Goal: Information Seeking & Learning: Check status

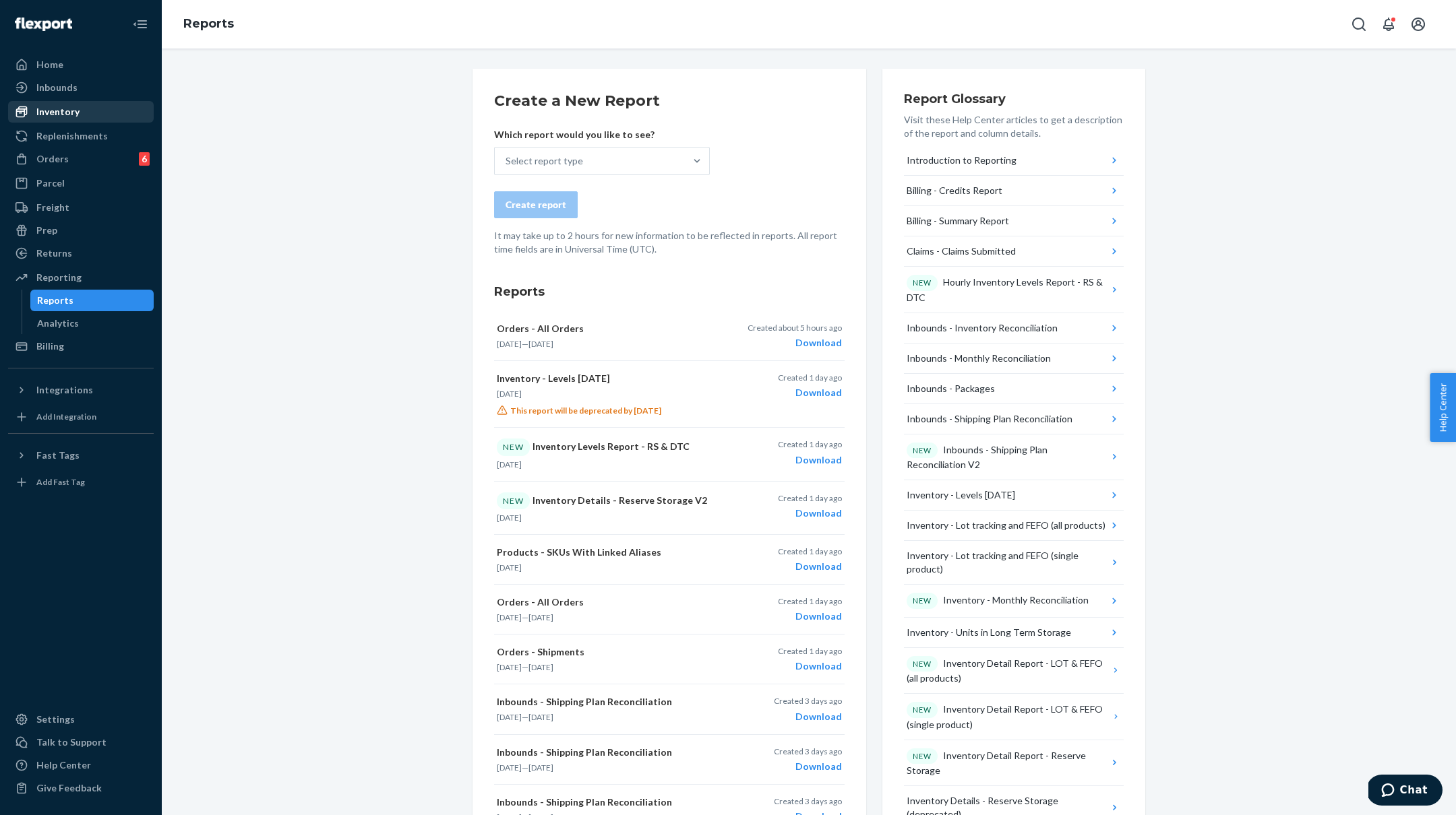
click at [48, 109] on div "Inventory" at bounding box center [58, 112] width 43 height 13
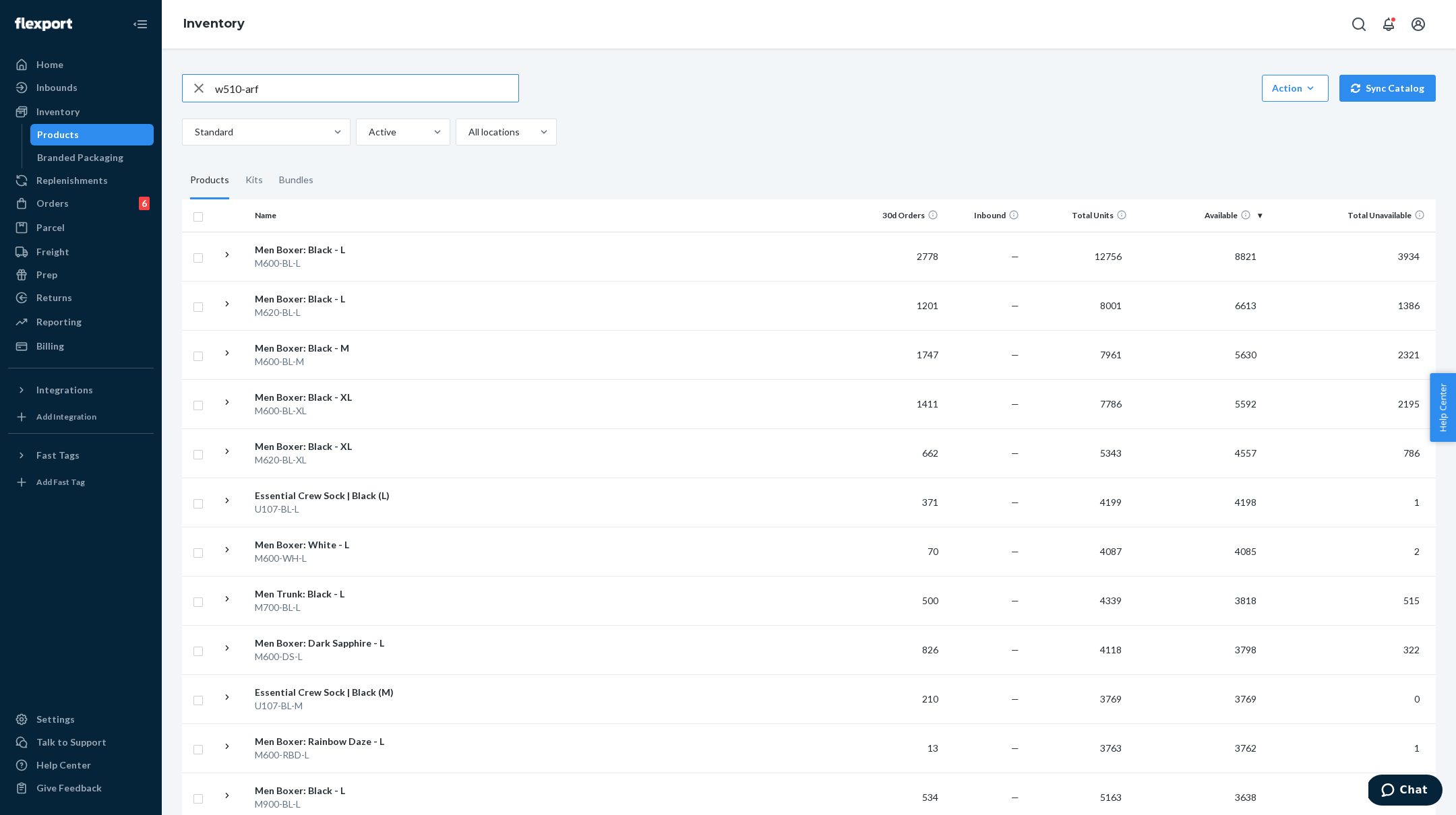
type input "w510-arf"
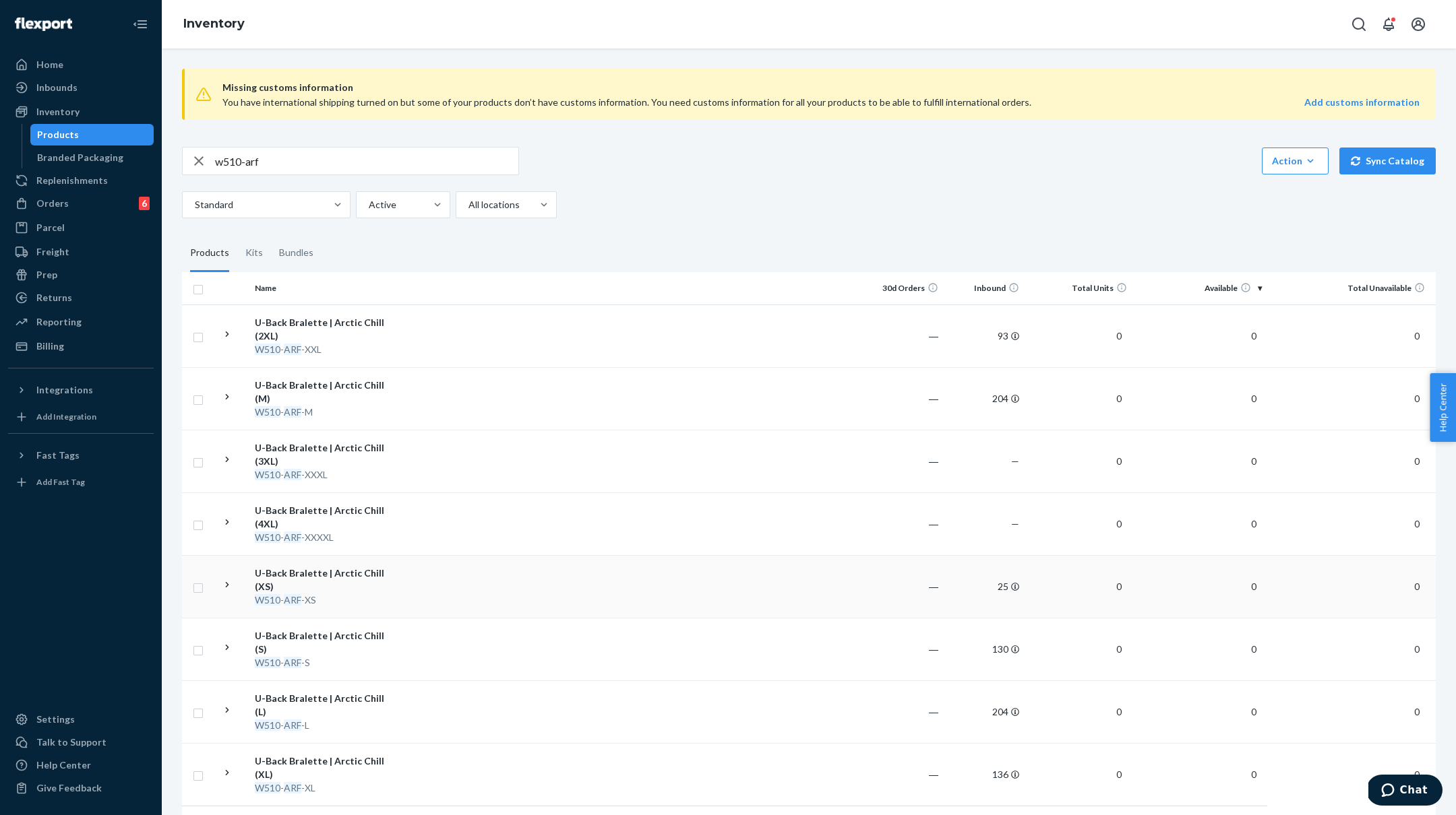
click at [424, 565] on td at bounding box center [631, 587] width 462 height 63
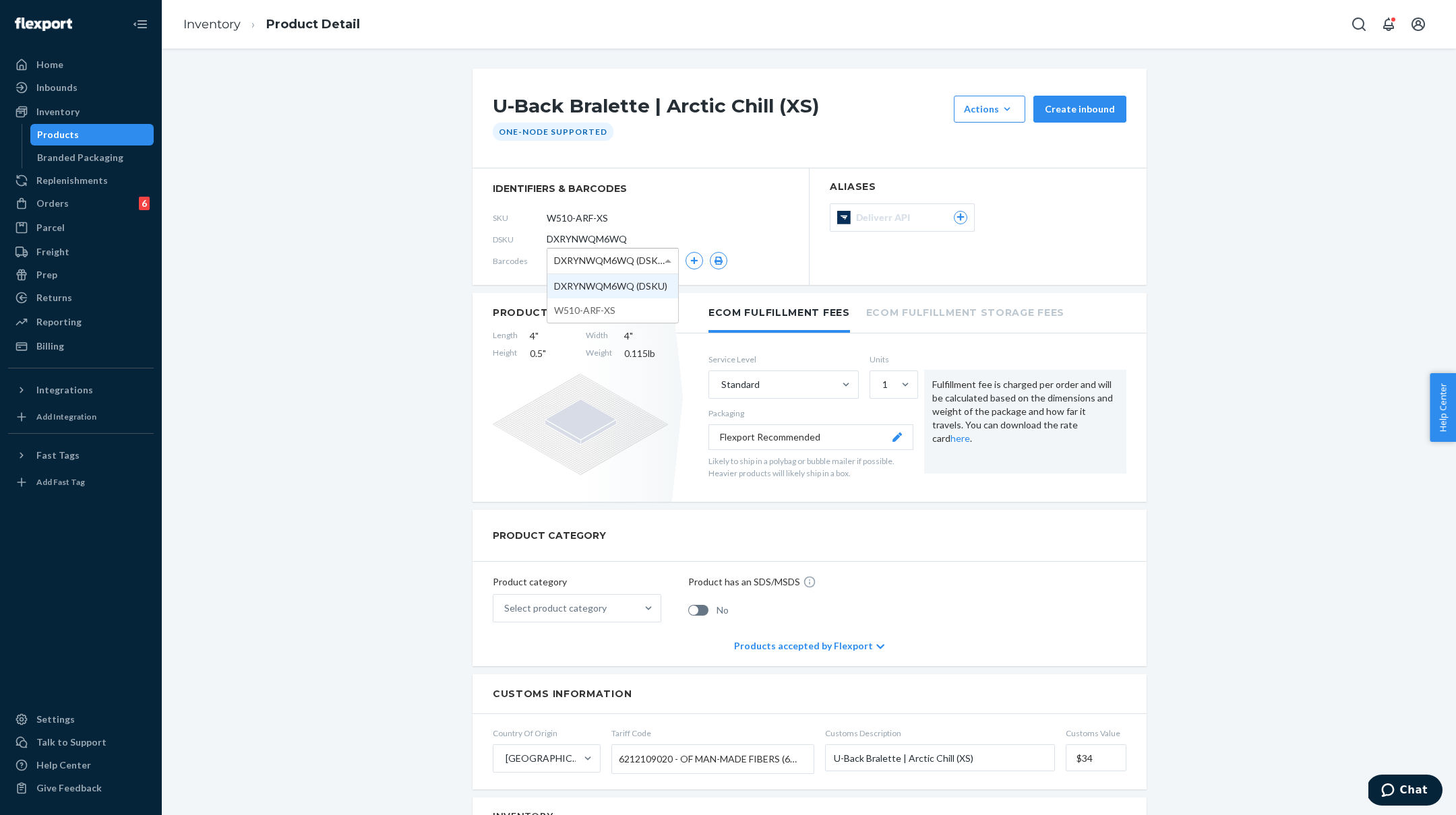
click at [666, 260] on span at bounding box center [668, 261] width 7 height 4
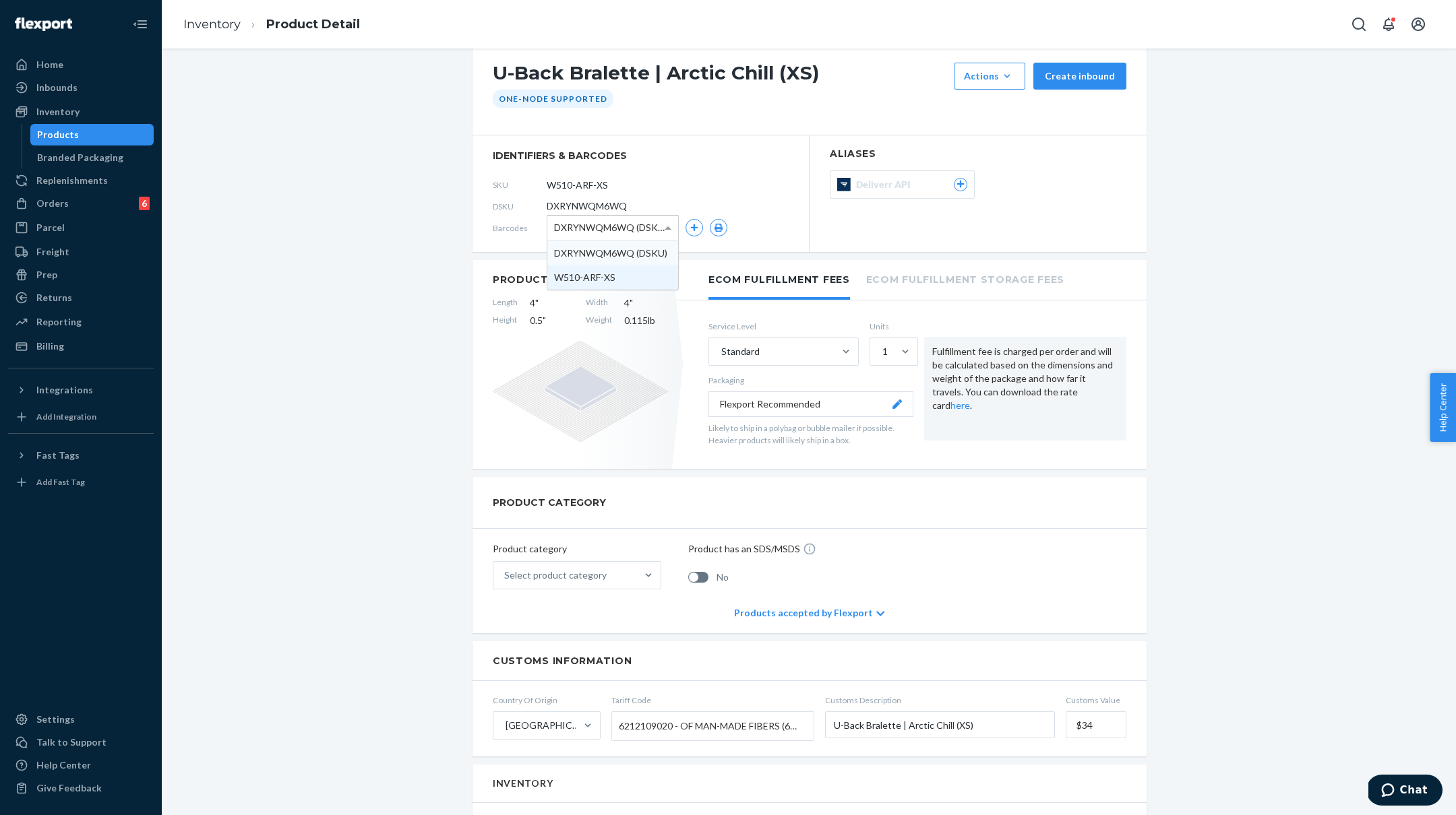
scroll to position [41, 0]
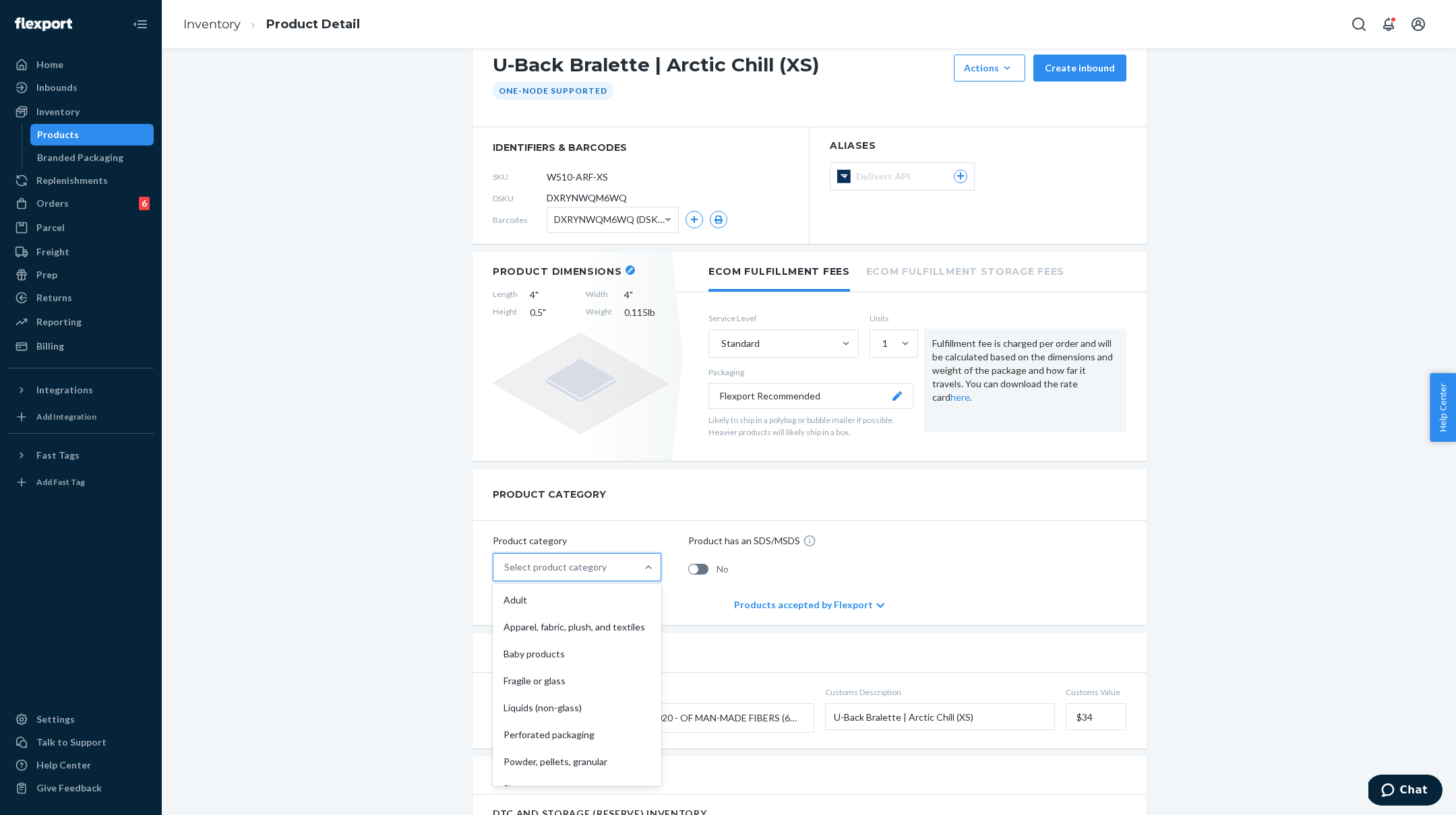
click at [619, 565] on div "Select product category" at bounding box center [565, 567] width 143 height 27
click at [506, 565] on input "option Adult focused, 1 of 10. 10 results available. Use Up and Down to choose …" at bounding box center [505, 567] width 1 height 13
click at [593, 620] on div "Apparel, fabric, plush, and textiles" at bounding box center [577, 627] width 163 height 27
click at [506, 574] on input "option Apparel, fabric, plush, and textiles focused, 2 of 10. 10 results availa…" at bounding box center [505, 567] width 1 height 13
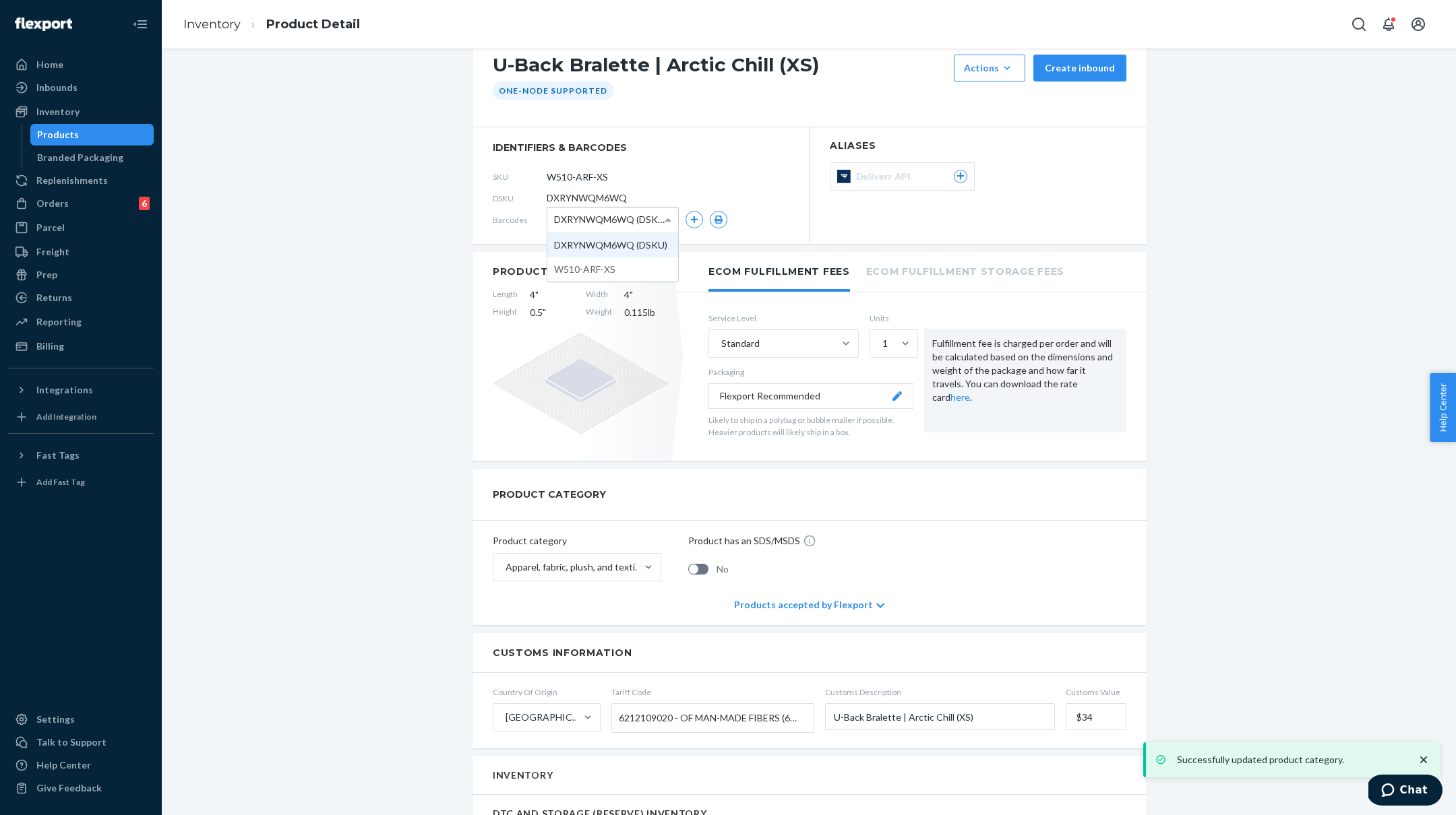
click at [665, 220] on span at bounding box center [668, 220] width 7 height 4
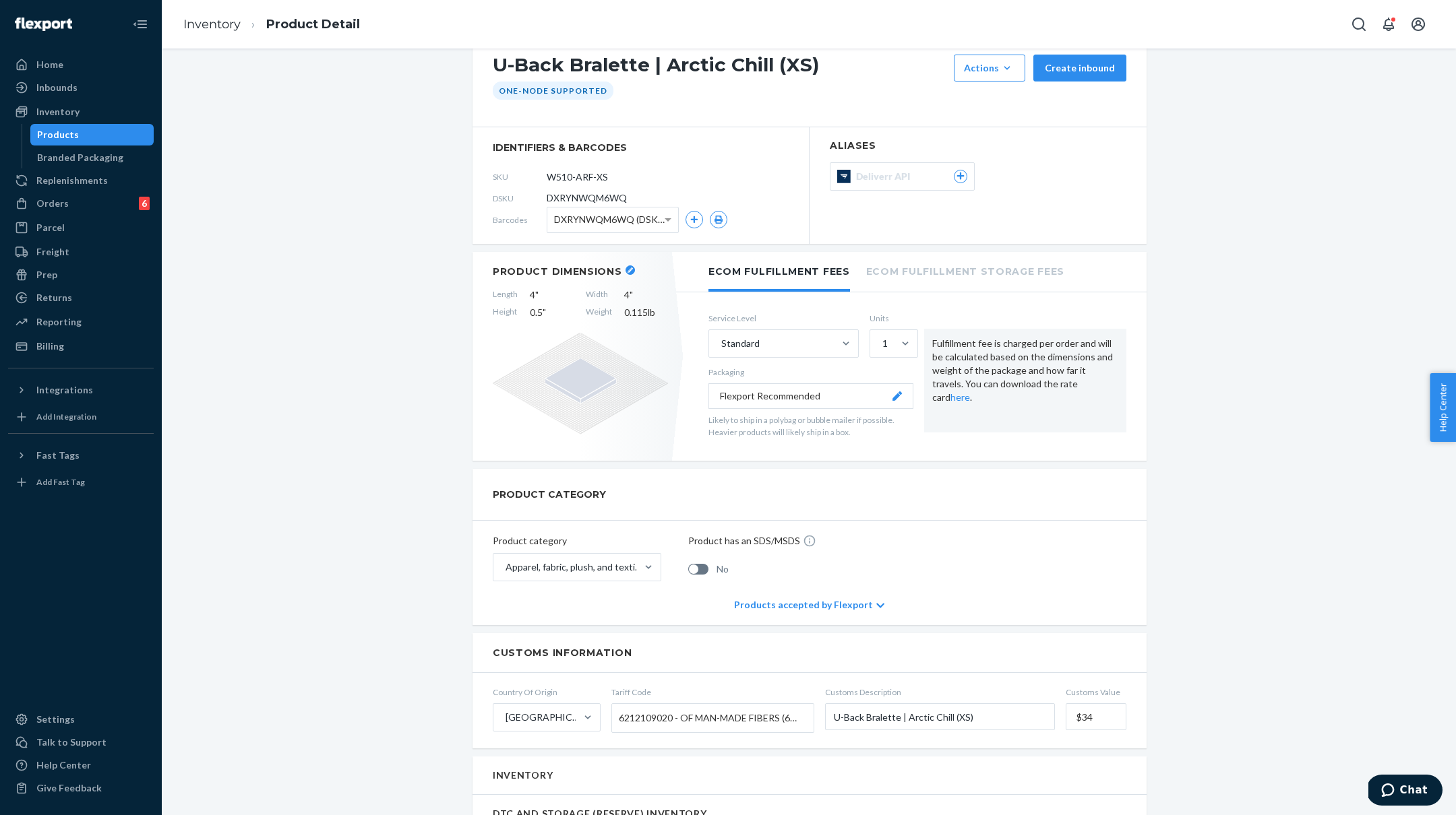
click at [1230, 600] on div "U-Back Bralette | Arctic Chill (XS) Actions Add components Hide Create inbound …" at bounding box center [808, 770] width 1274 height 1485
click at [211, 24] on link "Inventory" at bounding box center [212, 24] width 57 height 15
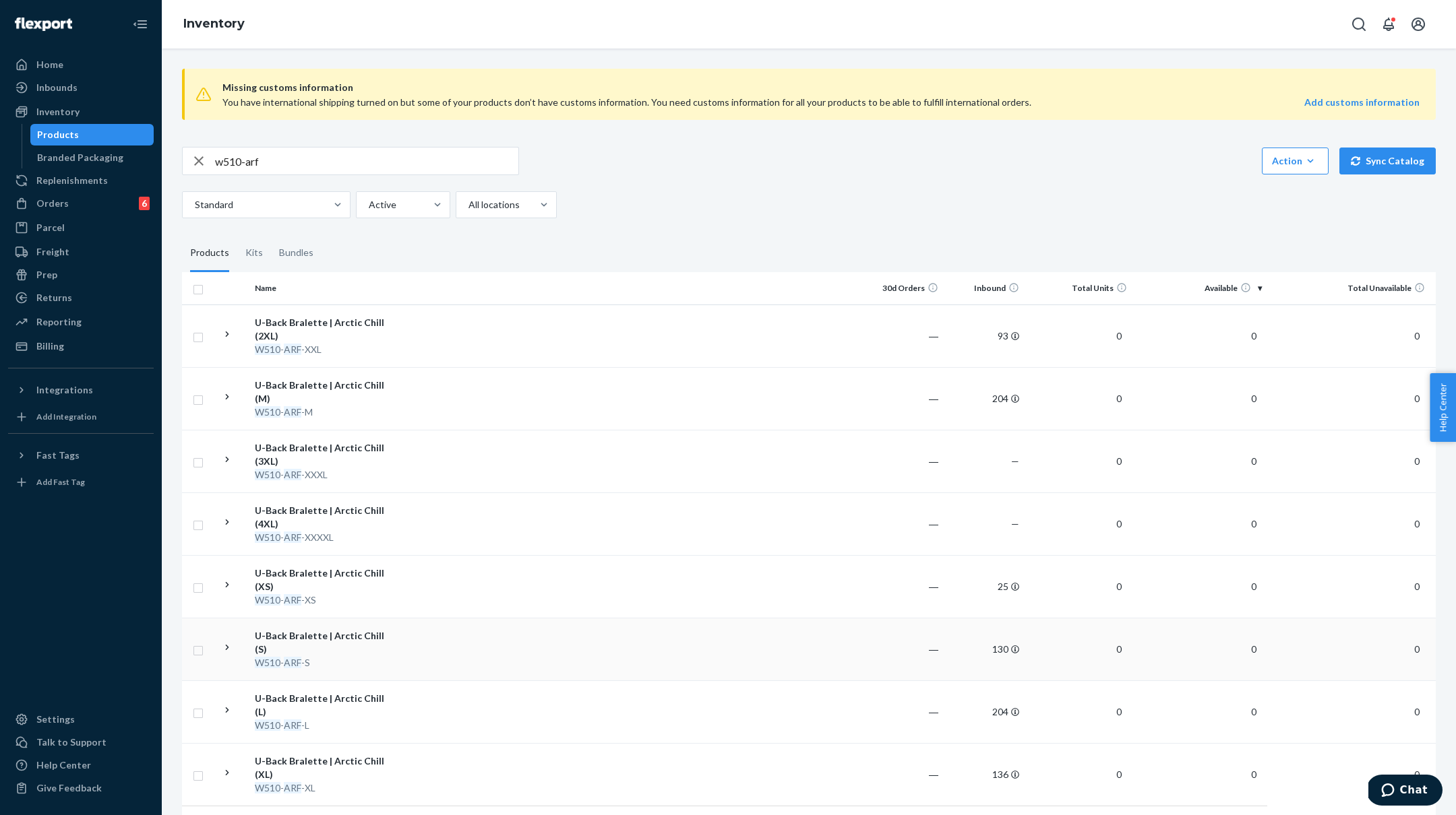
click at [380, 656] on div "W510 - ARF -S" at bounding box center [325, 663] width 141 height 13
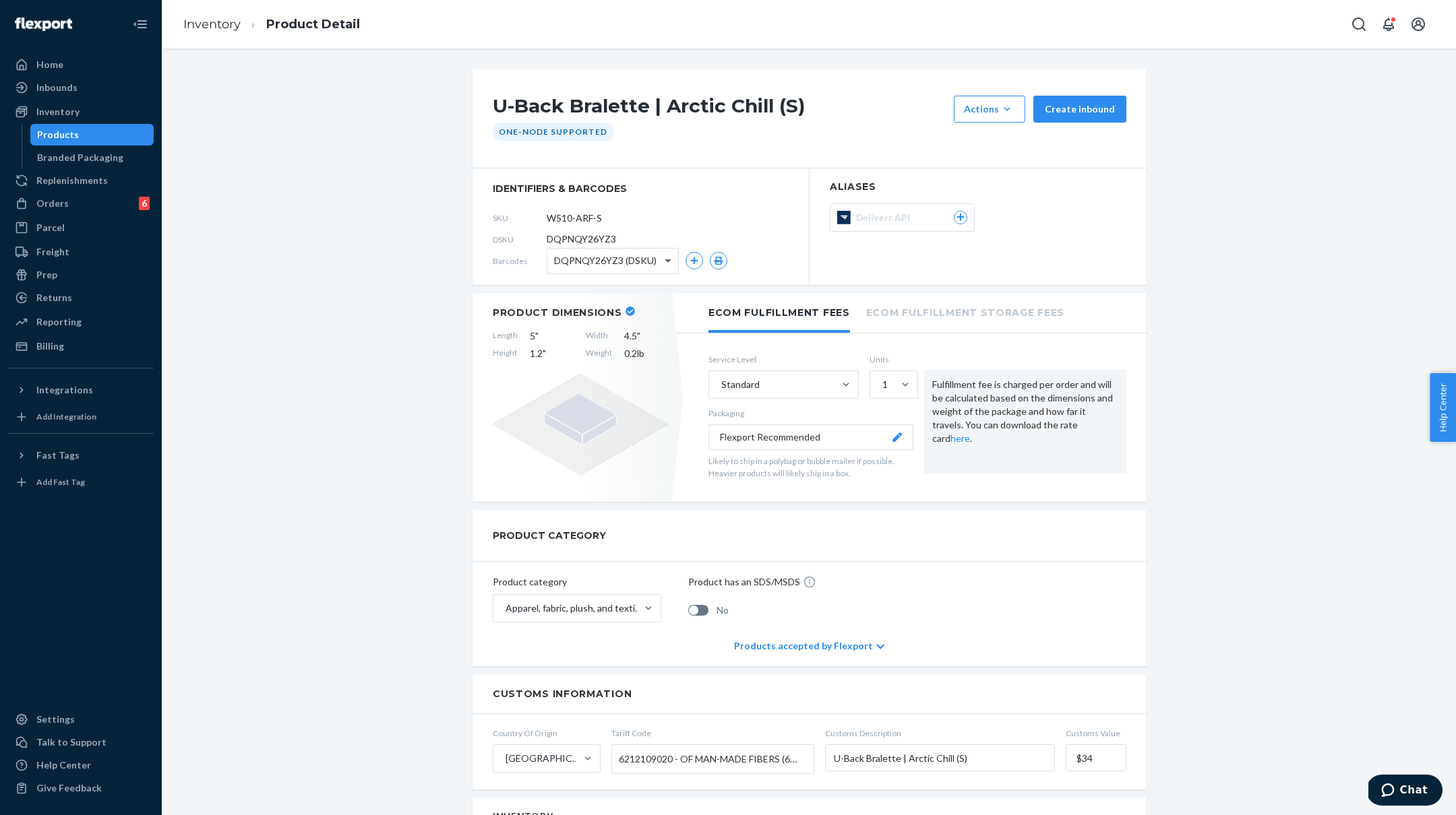
click at [670, 260] on span at bounding box center [668, 262] width 7 height 4
click at [385, 256] on div "U-Back Bralette | Arctic Chill (S) Actions Add components Hide Create inbound O…" at bounding box center [808, 811] width 1274 height 1485
click at [208, 29] on link "Inventory" at bounding box center [212, 24] width 57 height 15
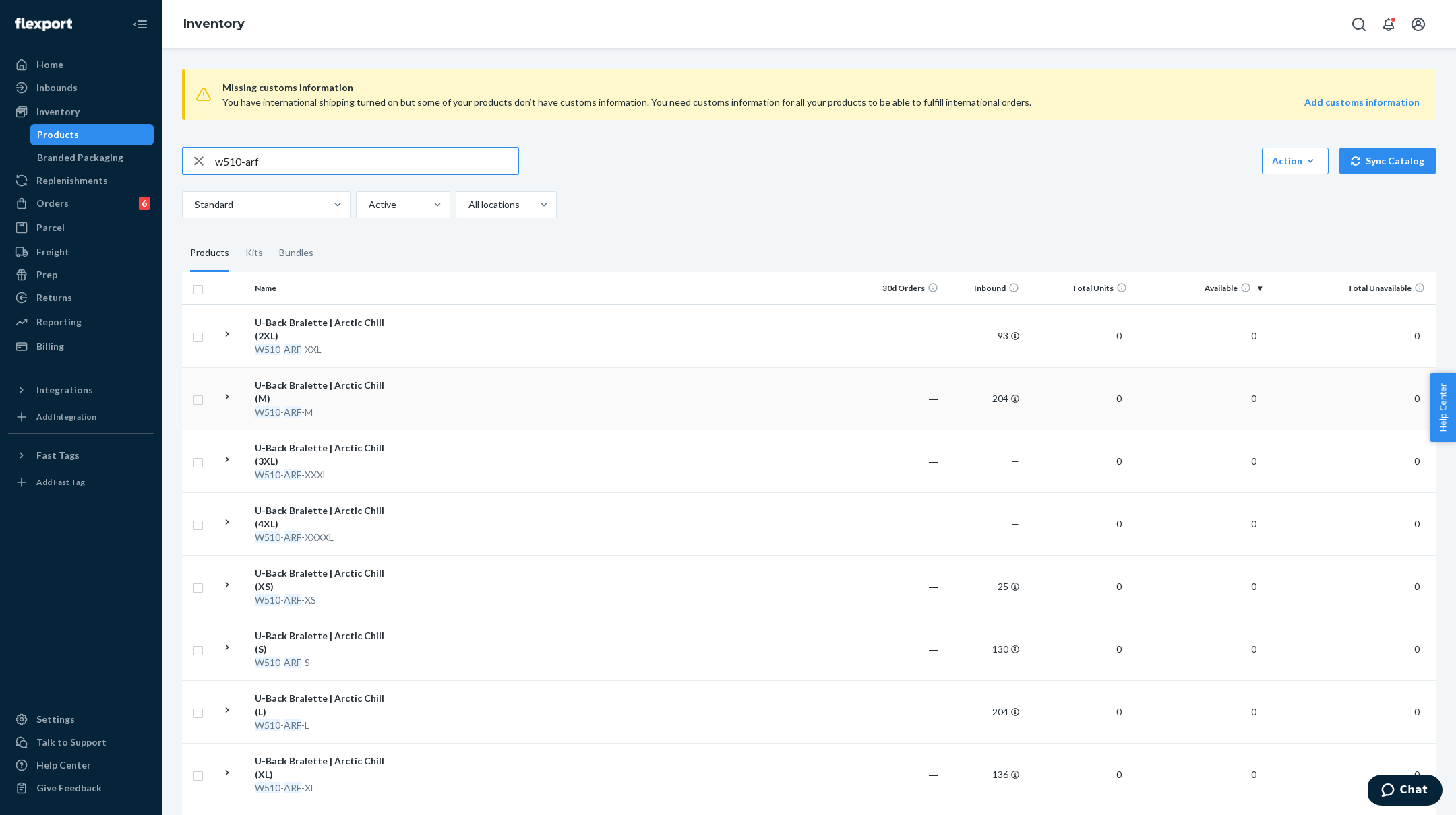
click at [380, 407] on td "U-Back Bralette | Arctic Chill (M) W510 - ARF -M" at bounding box center [326, 398] width 152 height 63
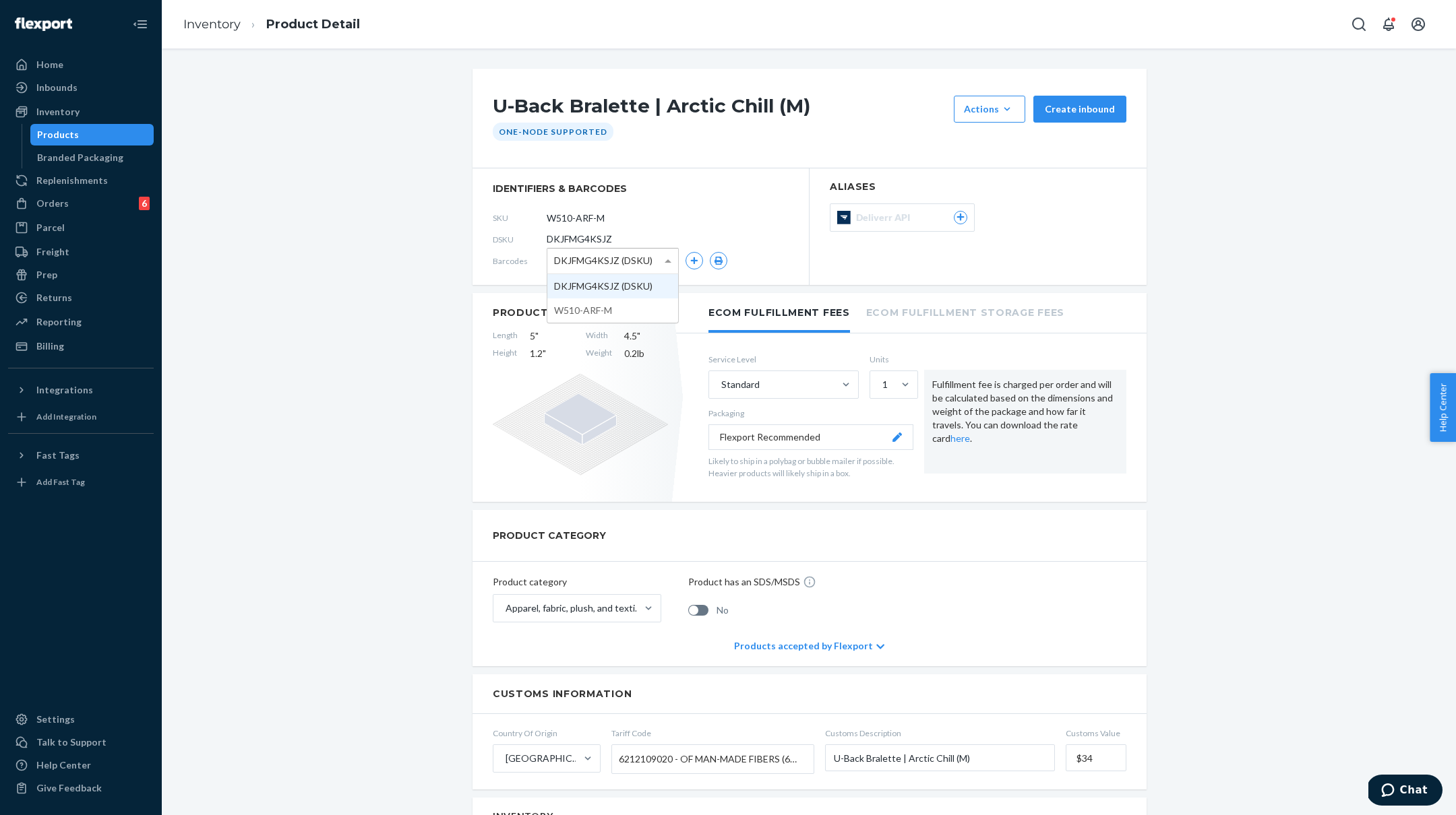
click at [668, 256] on span at bounding box center [669, 261] width 17 height 25
click at [383, 330] on div "U-Back Bralette | Arctic Chill (M) Actions Add components Hide Create inbound O…" at bounding box center [808, 811] width 1274 height 1485
click at [216, 27] on link "Inventory" at bounding box center [212, 24] width 57 height 15
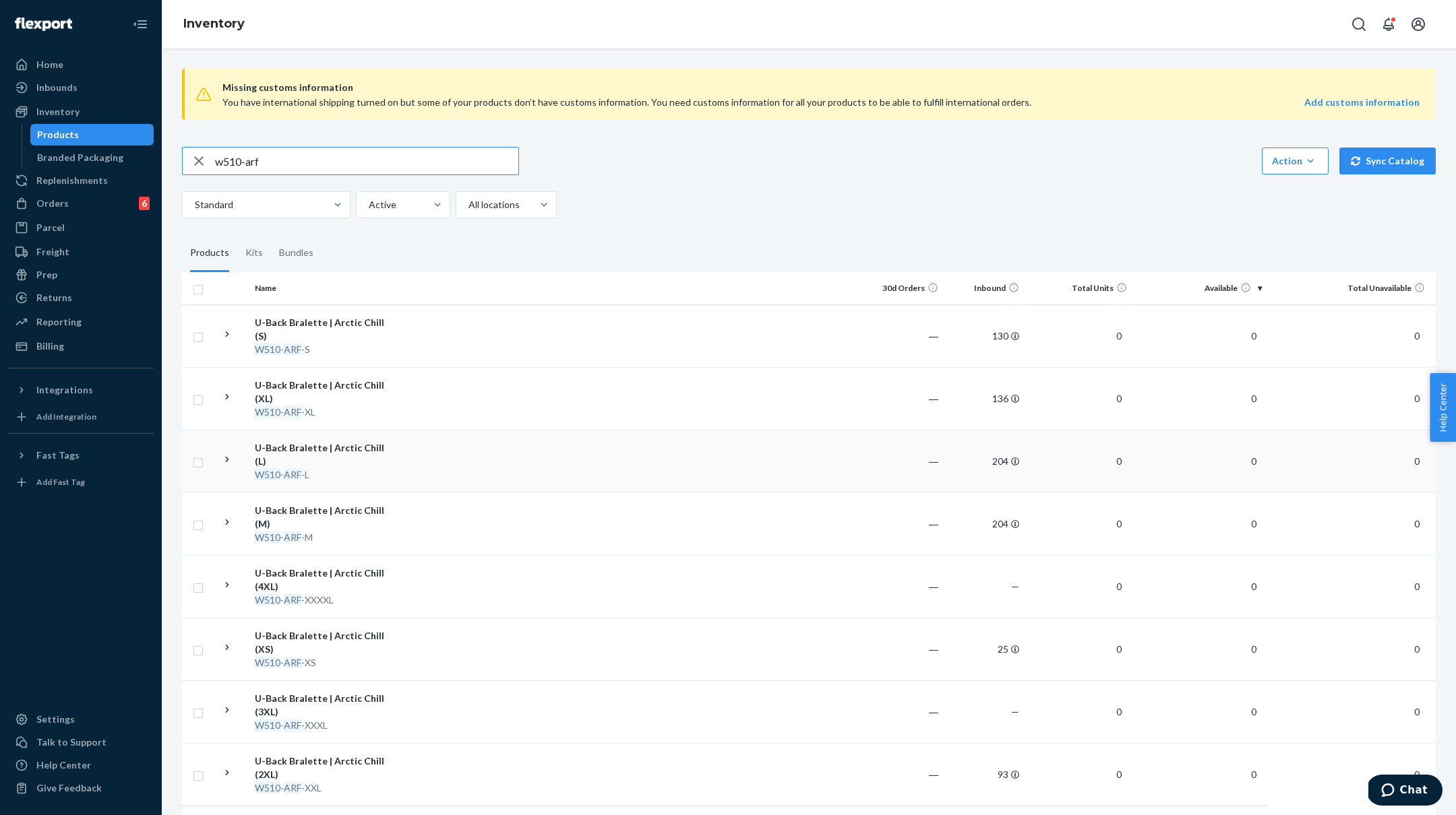
click at [393, 441] on div "U-Back Bralette | Arctic Chill (L)" at bounding box center [325, 455] width 141 height 27
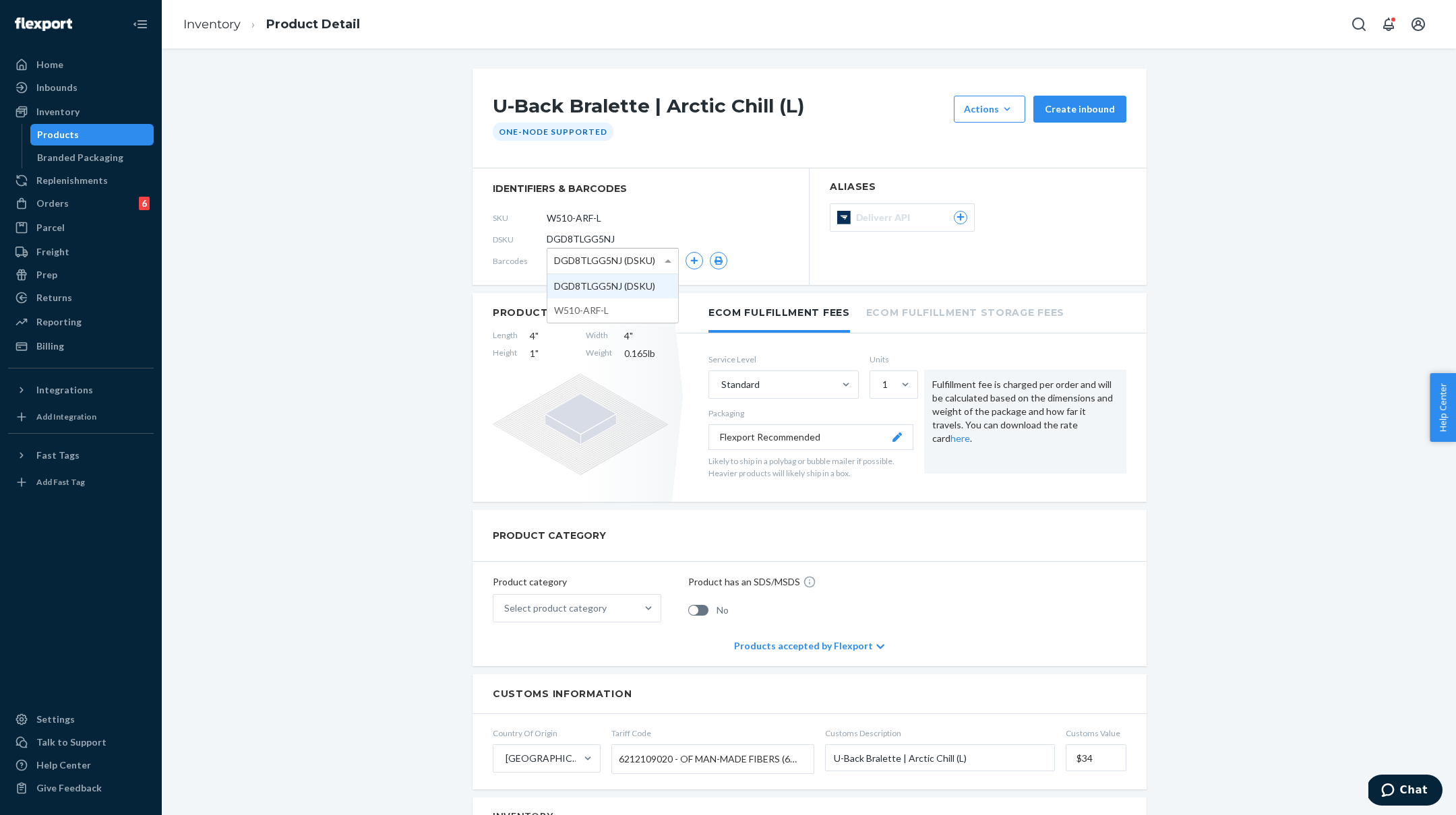
click at [668, 260] on span at bounding box center [668, 261] width 7 height 4
click at [596, 611] on div "Select product category" at bounding box center [555, 609] width 102 height 13
click at [506, 611] on input "Select product category" at bounding box center [505, 609] width 1 height 13
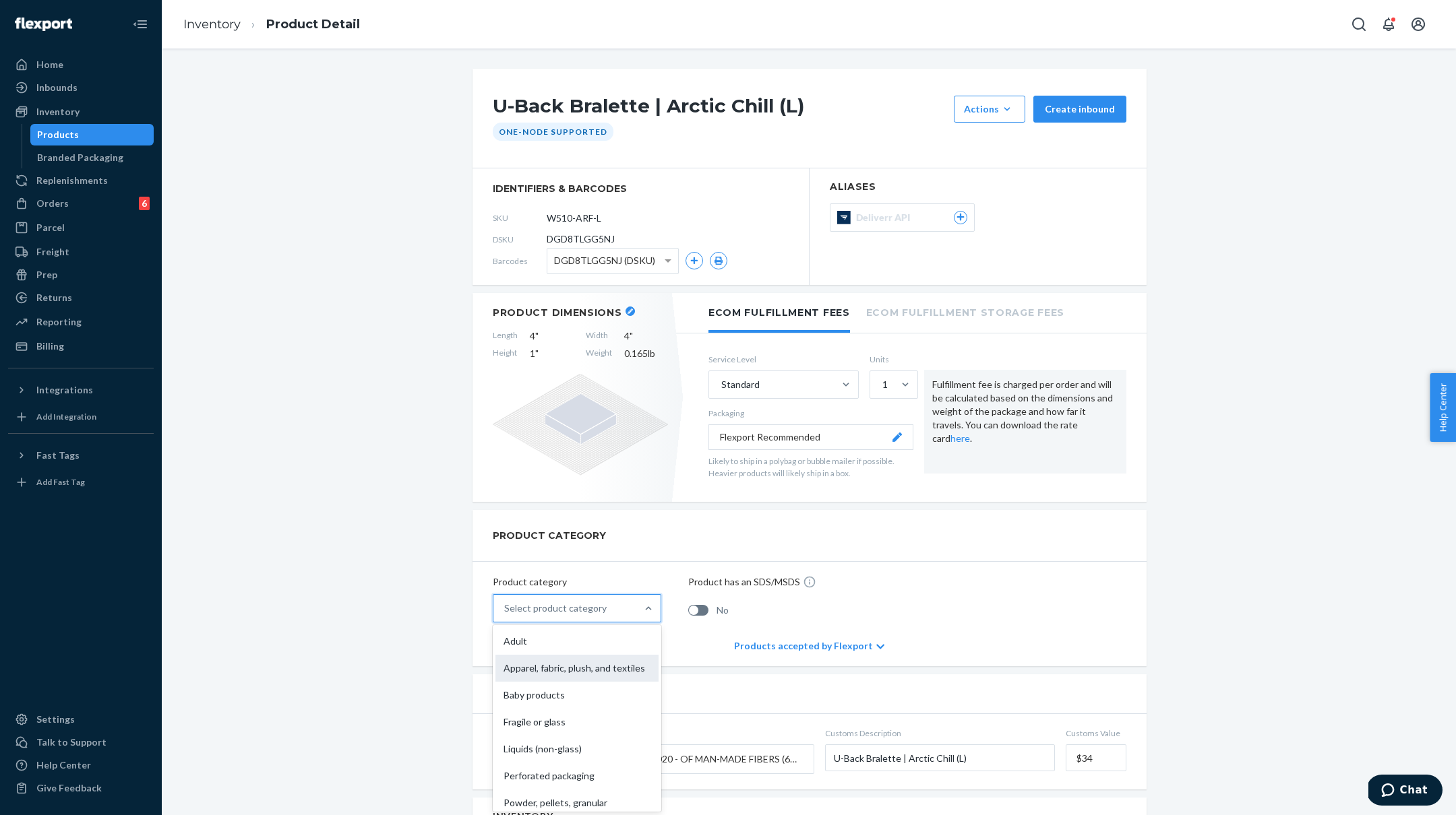
click at [585, 662] on div "Apparel, fabric, plush, and textiles" at bounding box center [577, 668] width 163 height 27
click at [506, 615] on input "option Apparel, fabric, plush, and textiles focused, 2 of 10. 10 results availa…" at bounding box center [505, 609] width 1 height 13
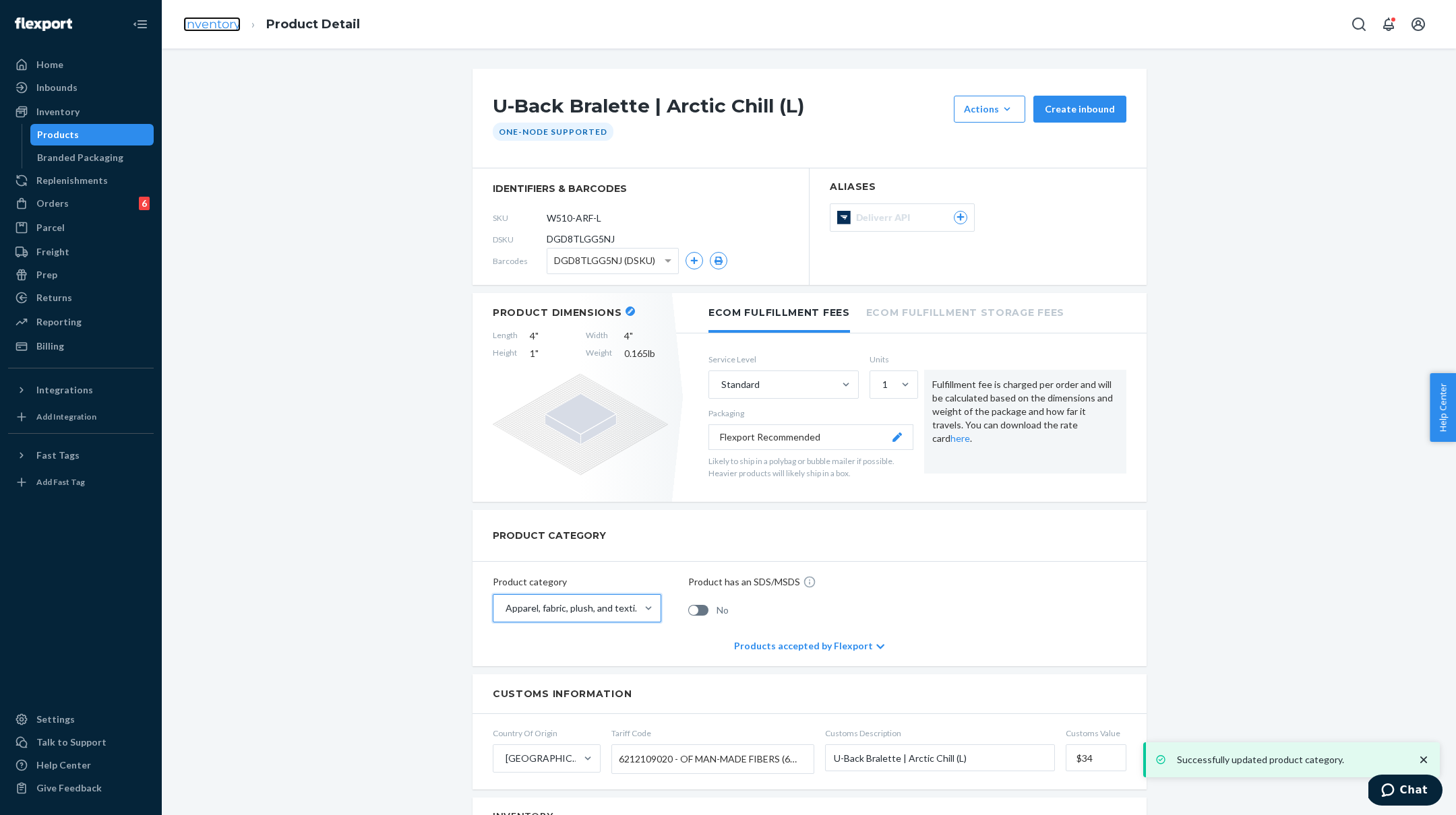
click at [216, 31] on link "Inventory" at bounding box center [212, 24] width 57 height 15
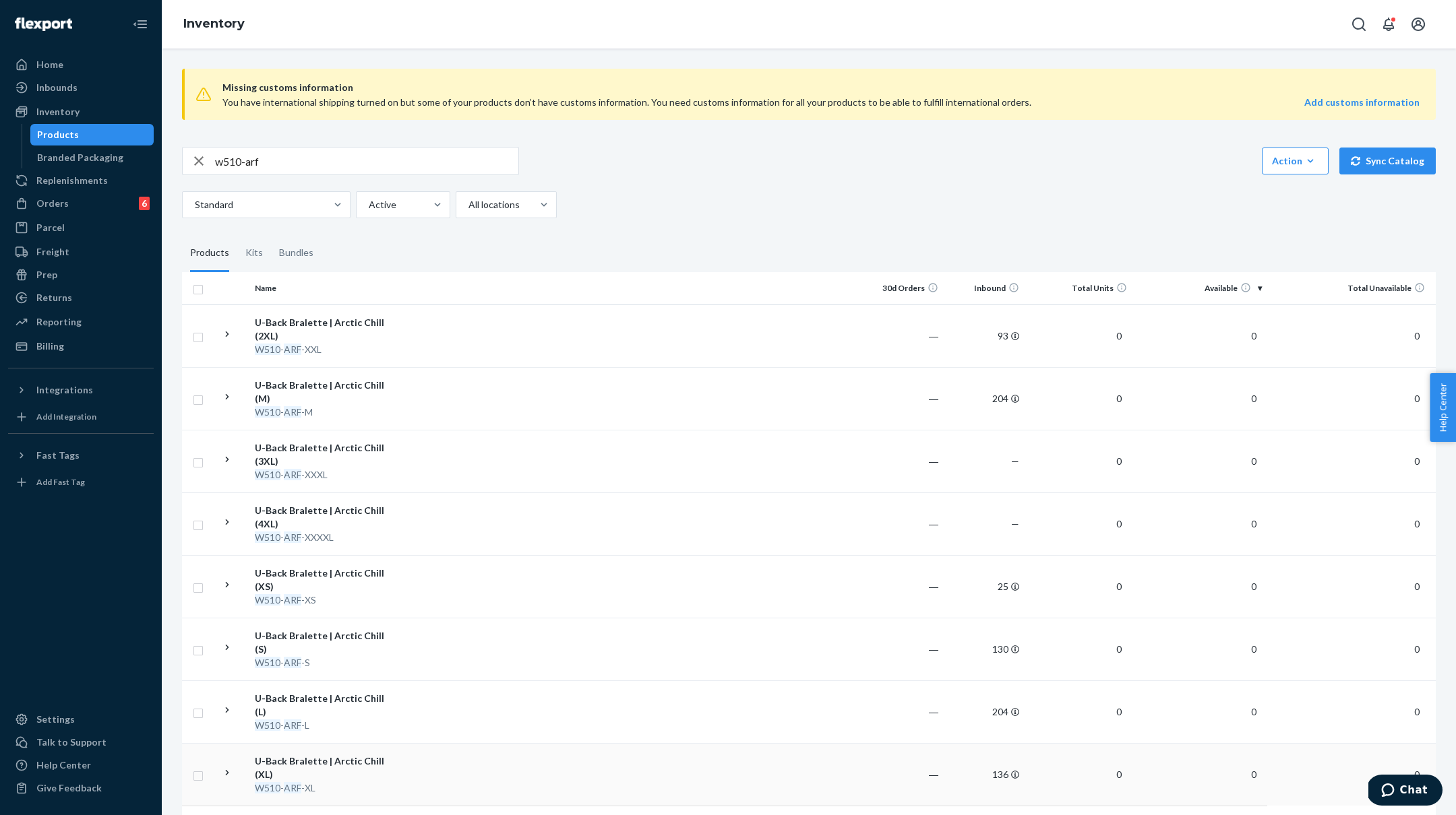
click at [337, 754] on div "U-Back Bralette | Arctic Chill (XL)" at bounding box center [325, 768] width 141 height 27
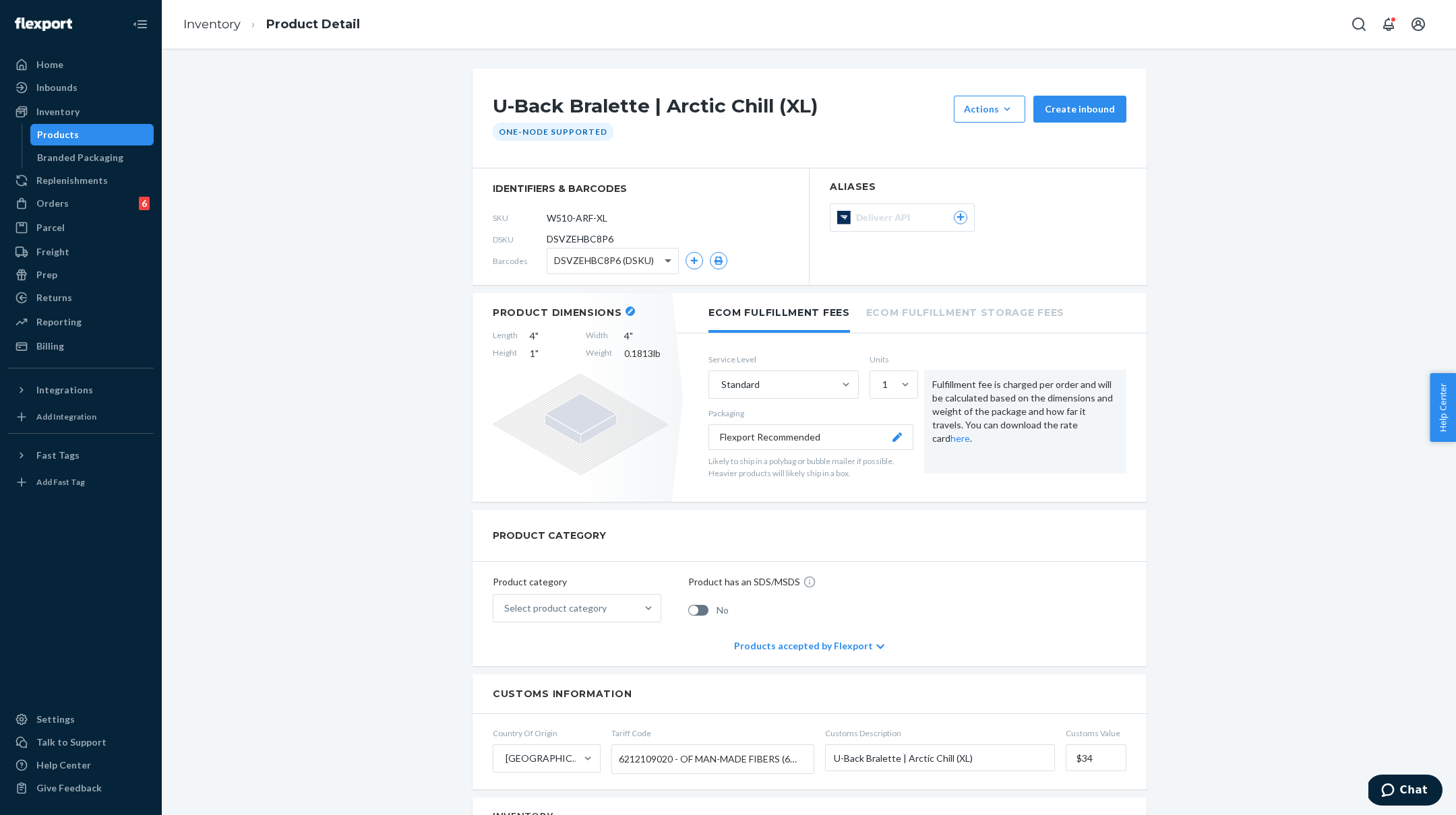
click at [665, 258] on span at bounding box center [669, 261] width 17 height 25
click at [524, 617] on div "Select product category" at bounding box center [565, 608] width 143 height 27
click at [506, 615] on input "Select product category" at bounding box center [505, 609] width 1 height 13
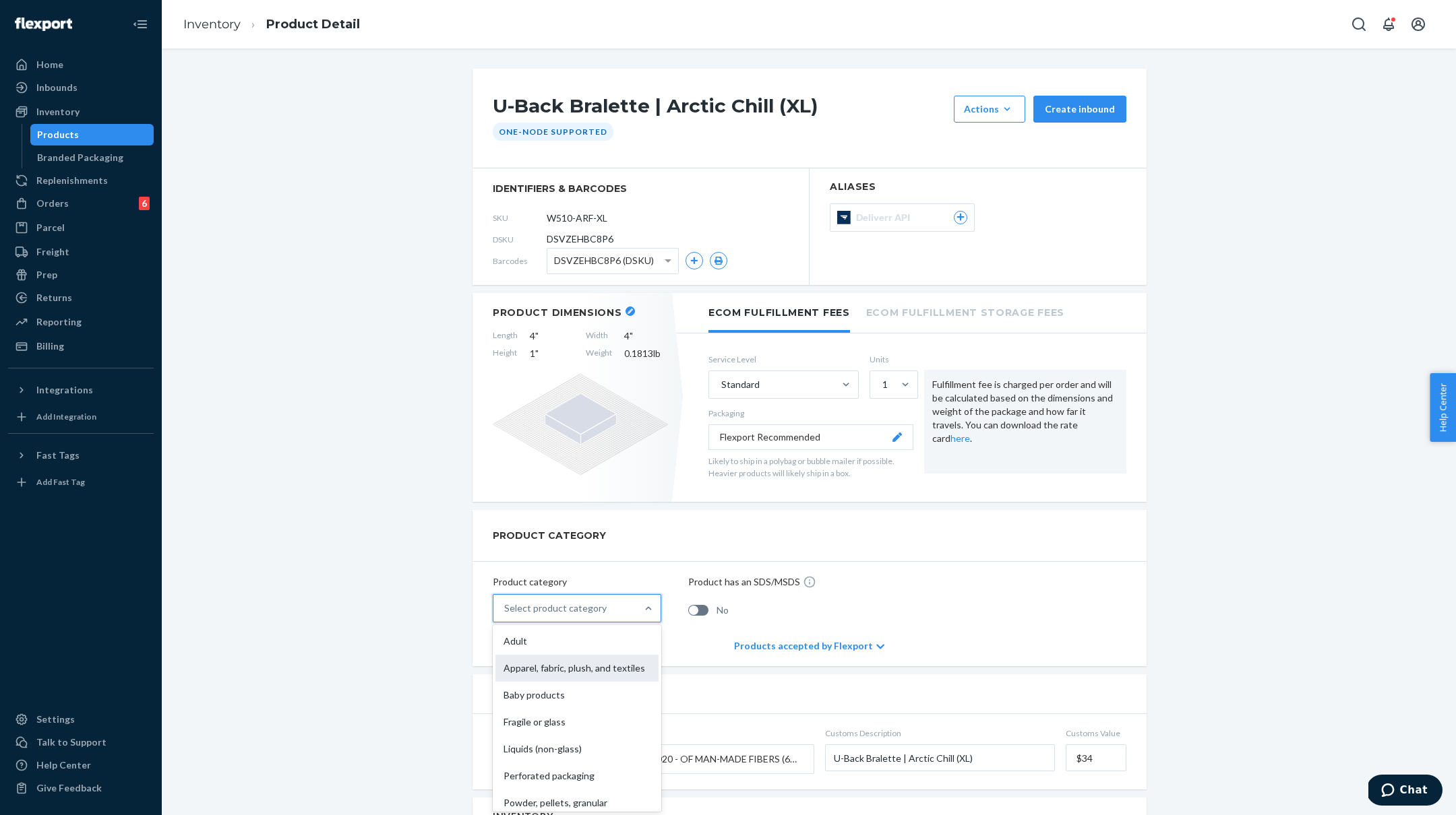
click at [523, 664] on div "Apparel, fabric, plush, and textiles" at bounding box center [577, 668] width 163 height 27
click at [506, 615] on input "option Apparel, fabric, plush, and textiles focused, 2 of 10. 10 results availa…" at bounding box center [505, 609] width 1 height 13
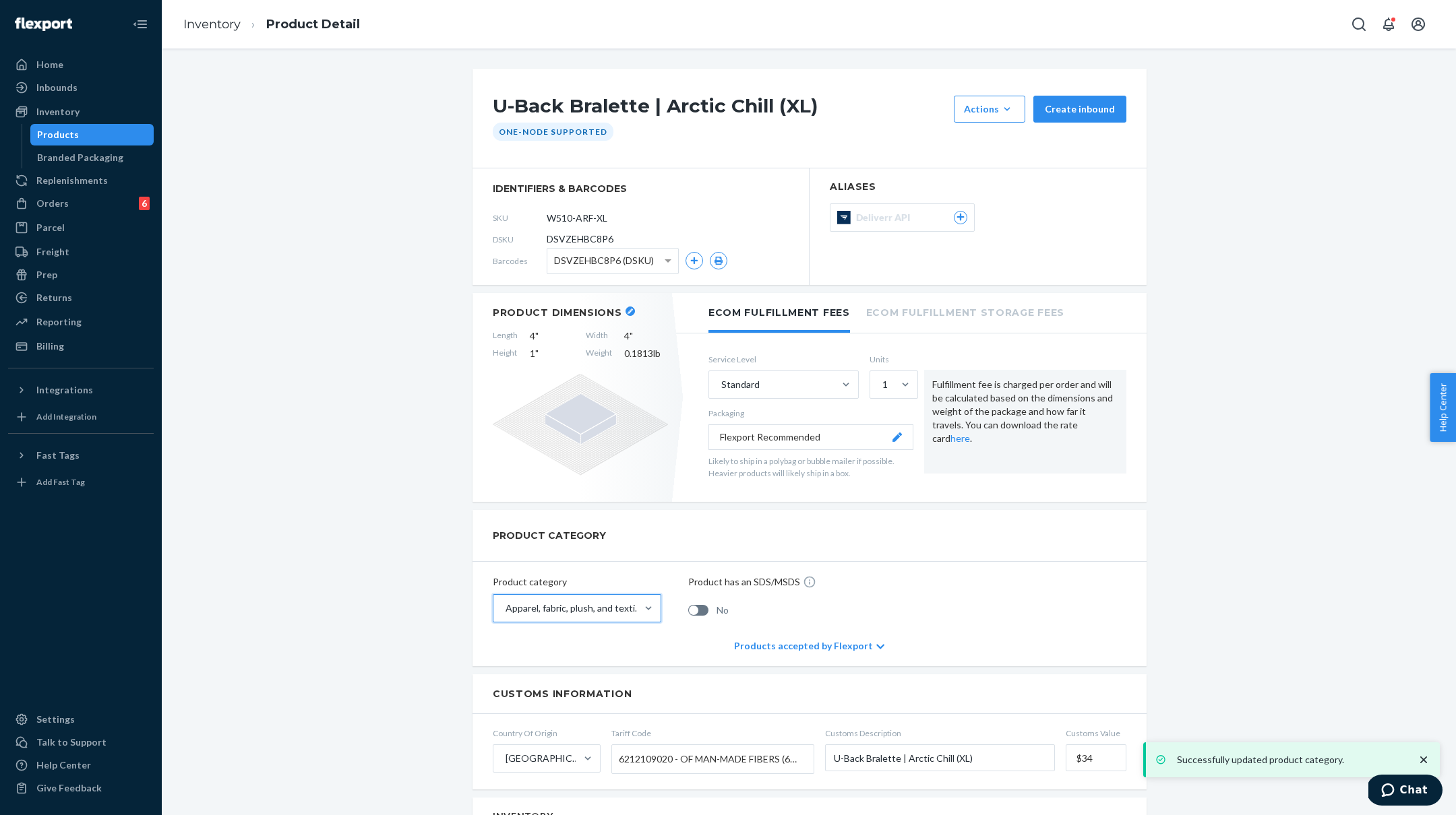
scroll to position [3, 0]
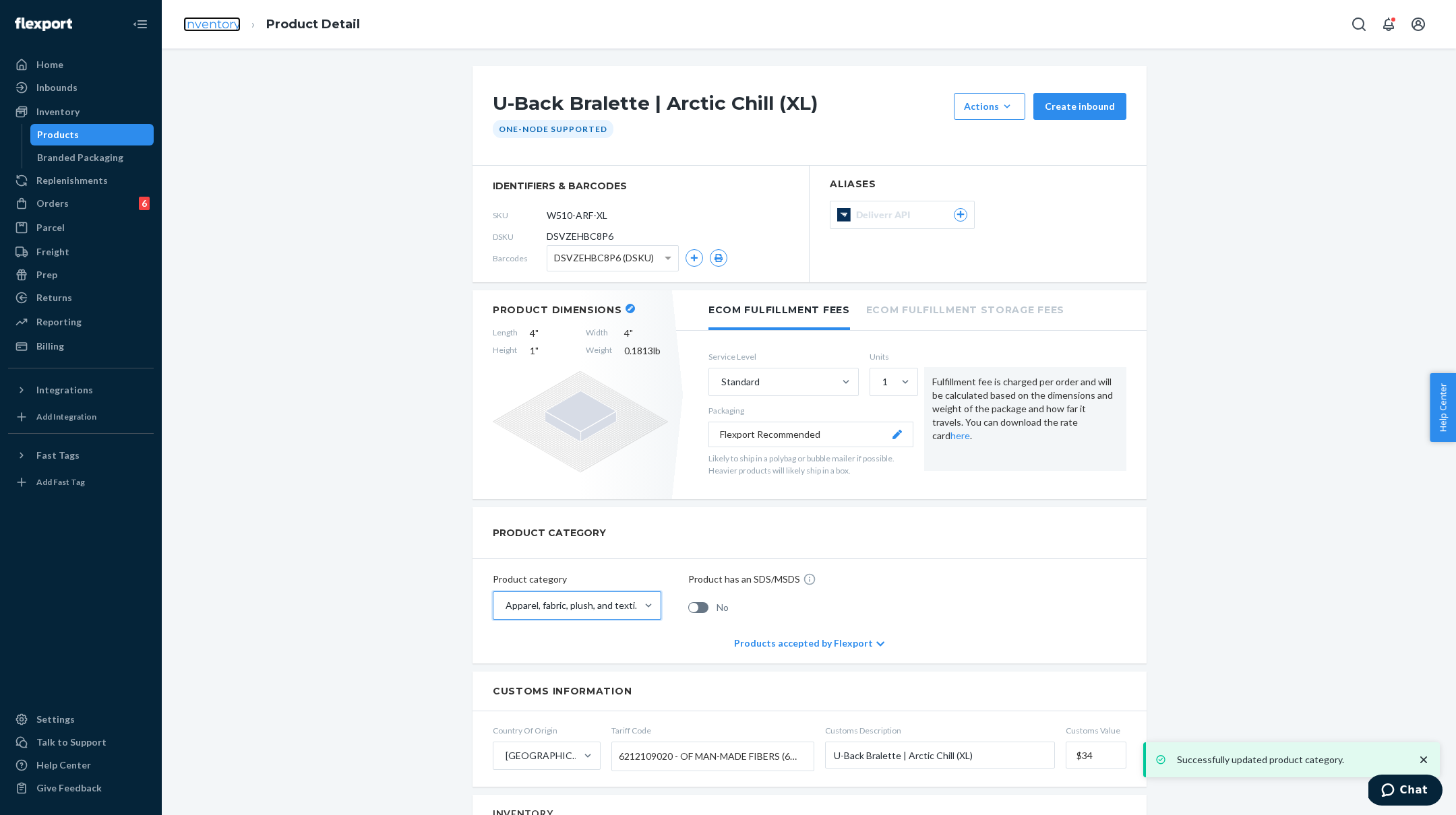
click at [224, 28] on link "Inventory" at bounding box center [212, 24] width 57 height 15
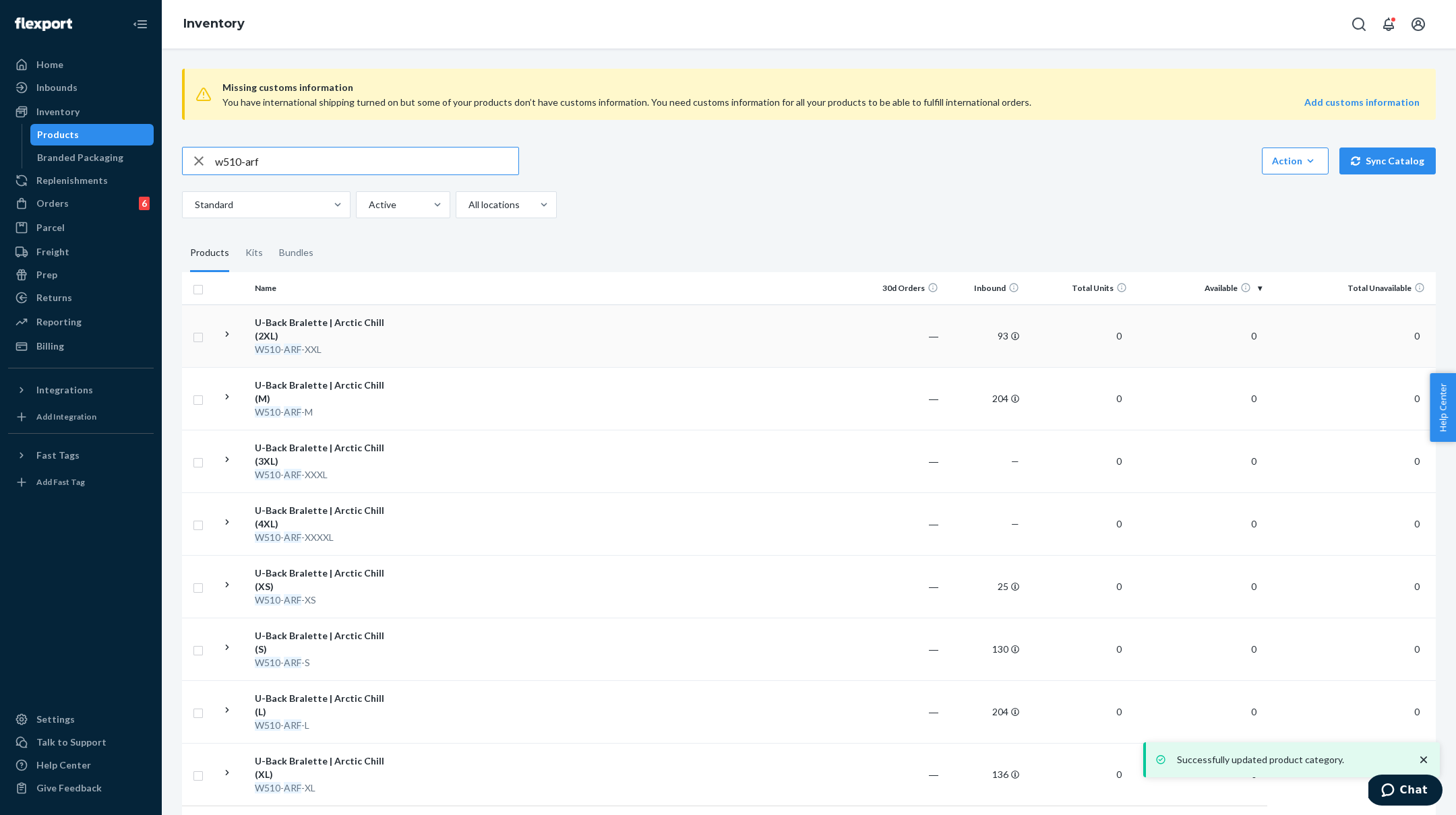
click at [374, 343] on div "W510 - ARF -XXL" at bounding box center [325, 349] width 141 height 13
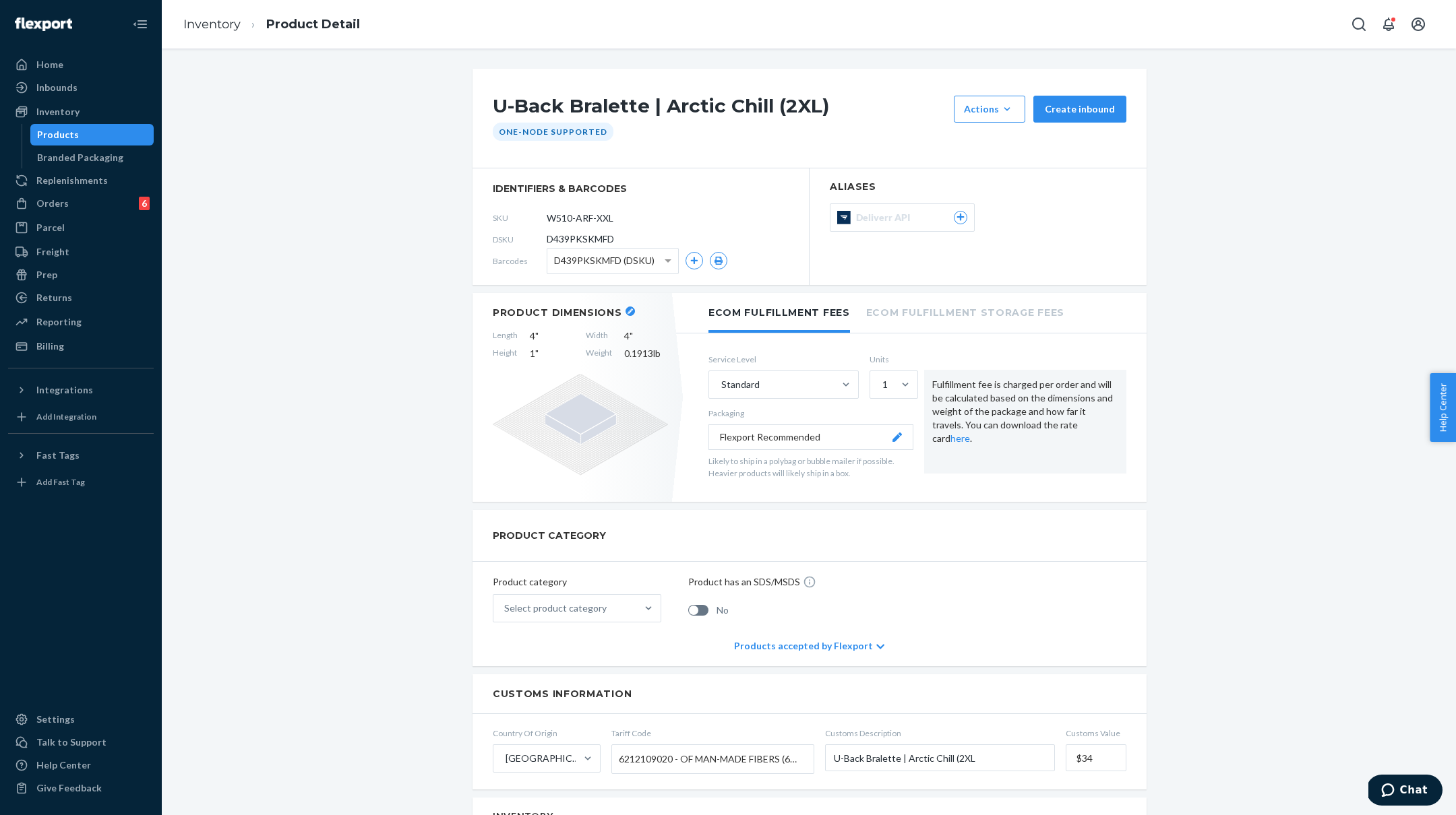
scroll to position [1, 0]
click at [666, 260] on span at bounding box center [668, 261] width 7 height 4
click at [550, 609] on div "Select product category" at bounding box center [555, 608] width 102 height 13
click at [506, 609] on input "option Adult focused, 1 of 10. 10 results available. Use Up and Down to choose …" at bounding box center [505, 608] width 1 height 13
click at [540, 660] on div "Apparel, fabric, plush, and textiles" at bounding box center [577, 668] width 163 height 27
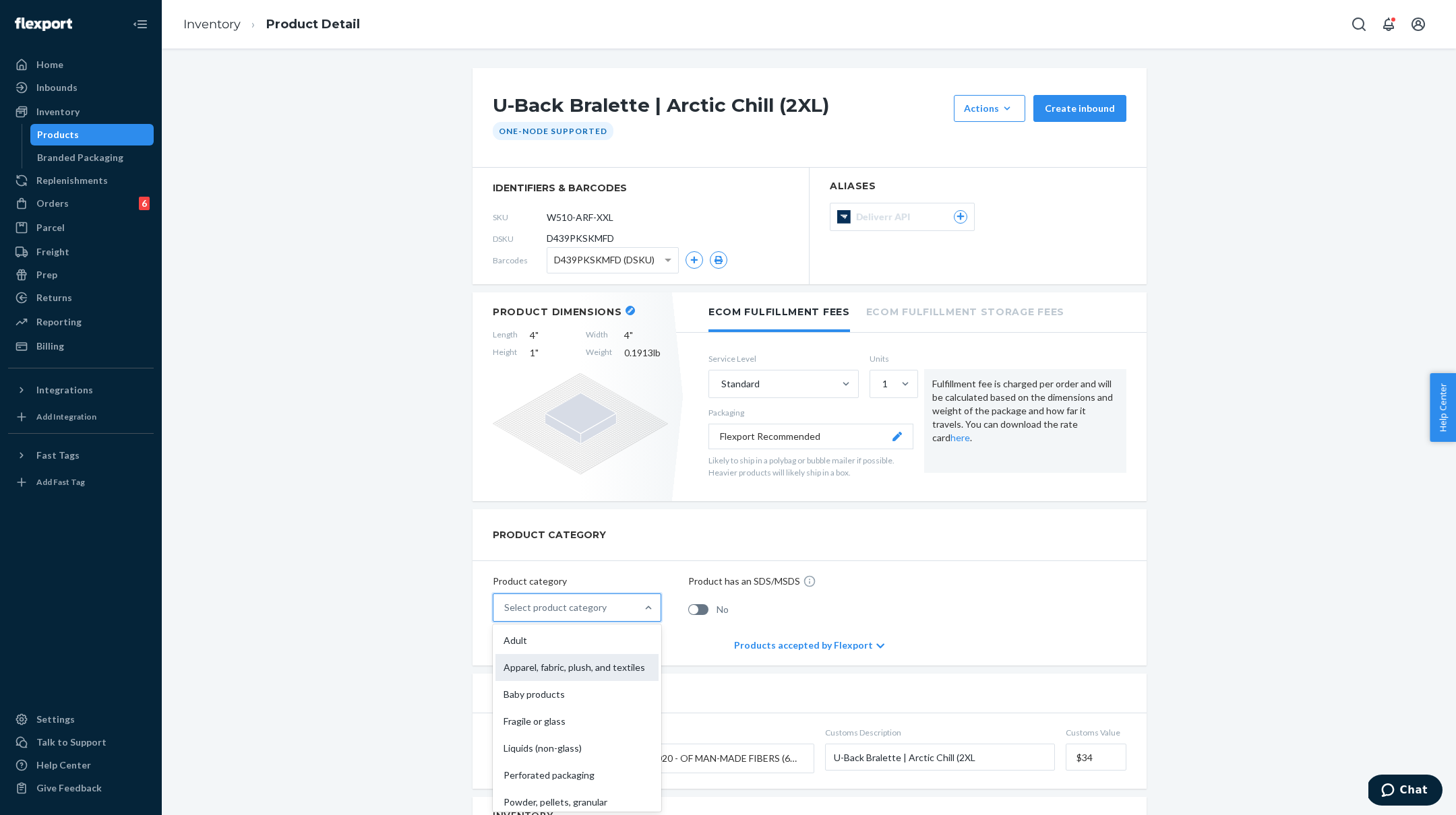
click at [506, 614] on input "option Apparel, fabric, plush, and textiles focused, 2 of 10. 10 results availa…" at bounding box center [505, 608] width 1 height 13
click at [197, 31] on li "Inventory" at bounding box center [212, 25] width 57 height 18
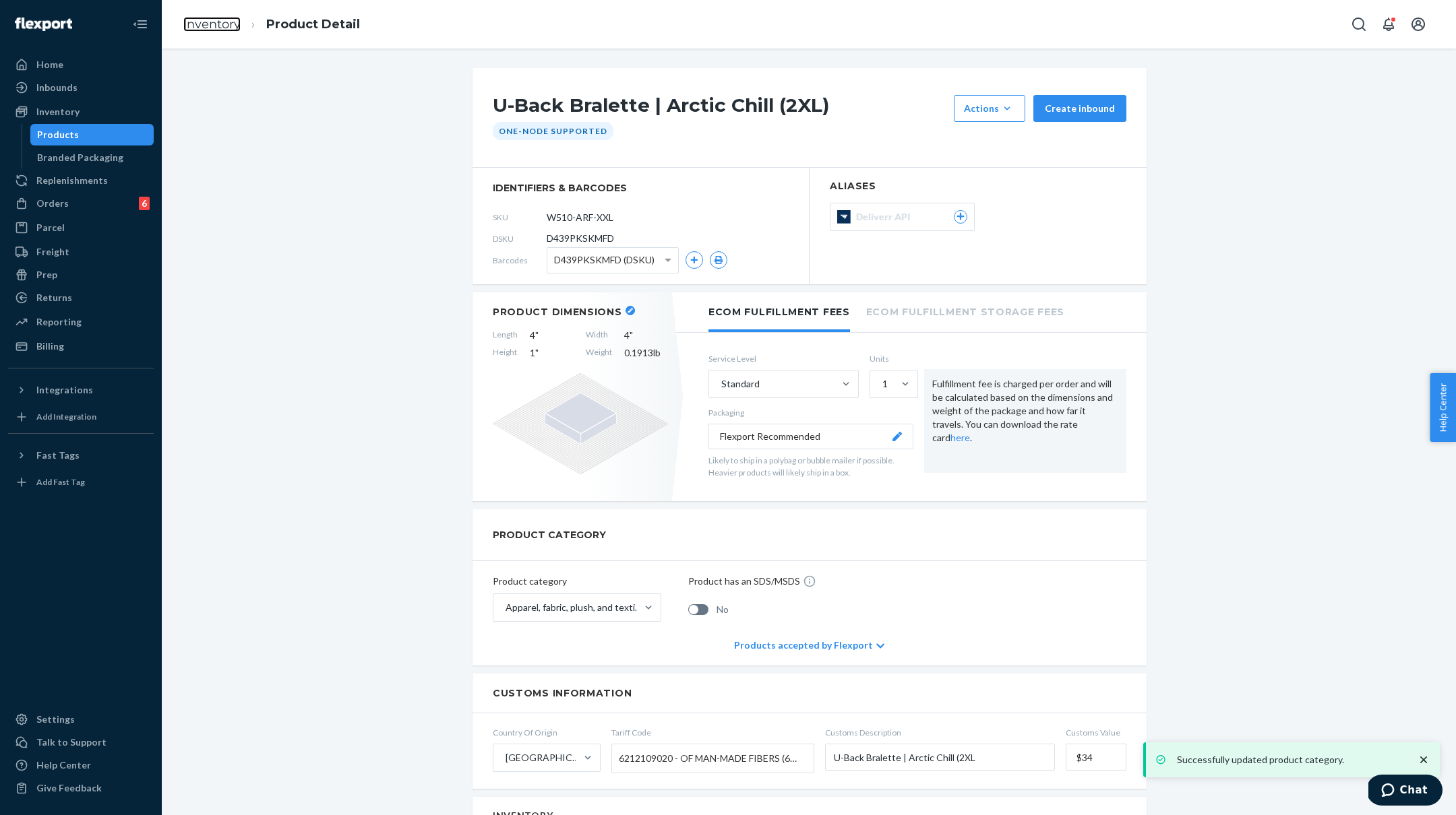
click at [199, 24] on link "Inventory" at bounding box center [212, 24] width 57 height 15
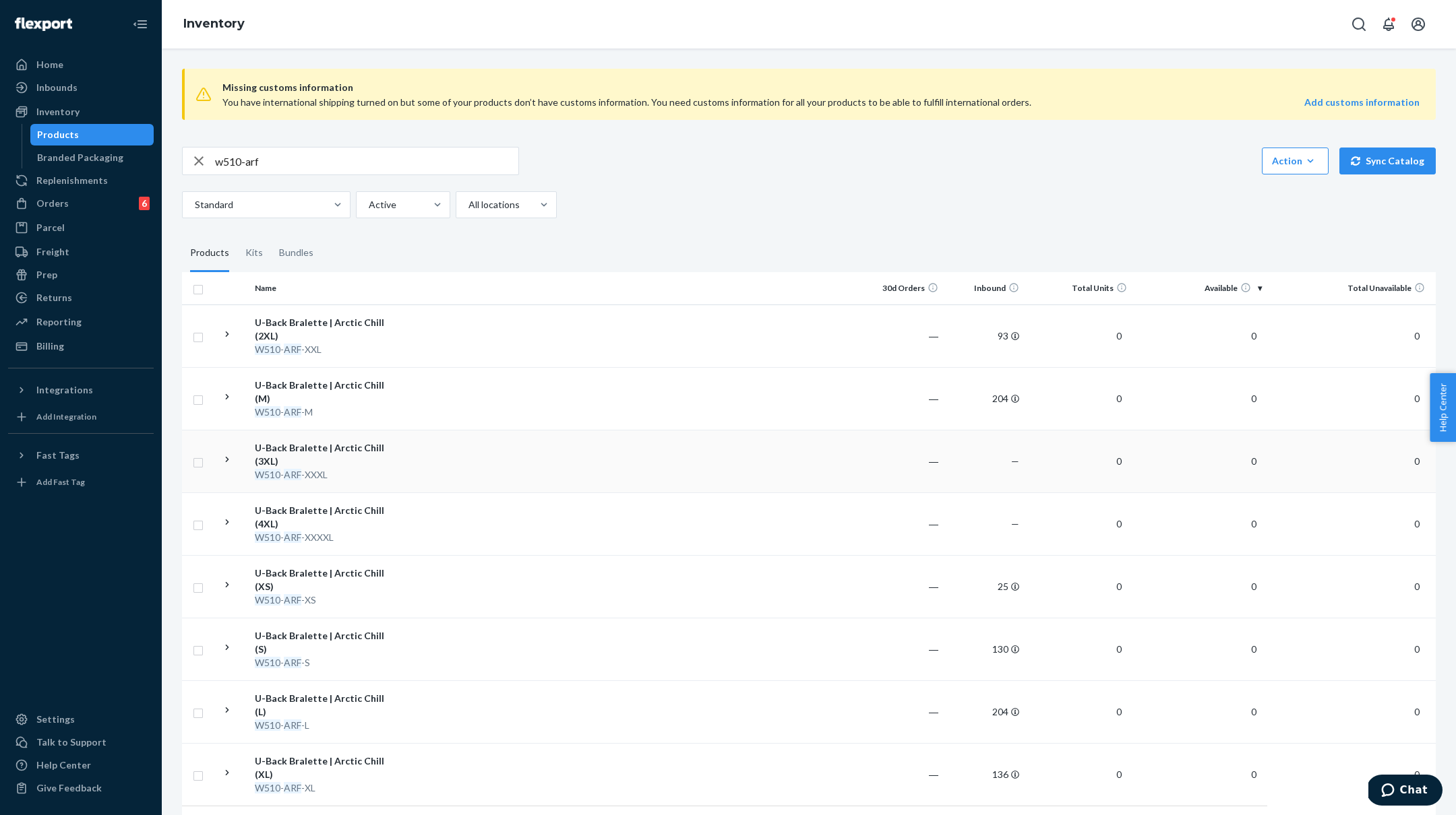
click at [476, 453] on td at bounding box center [631, 461] width 462 height 63
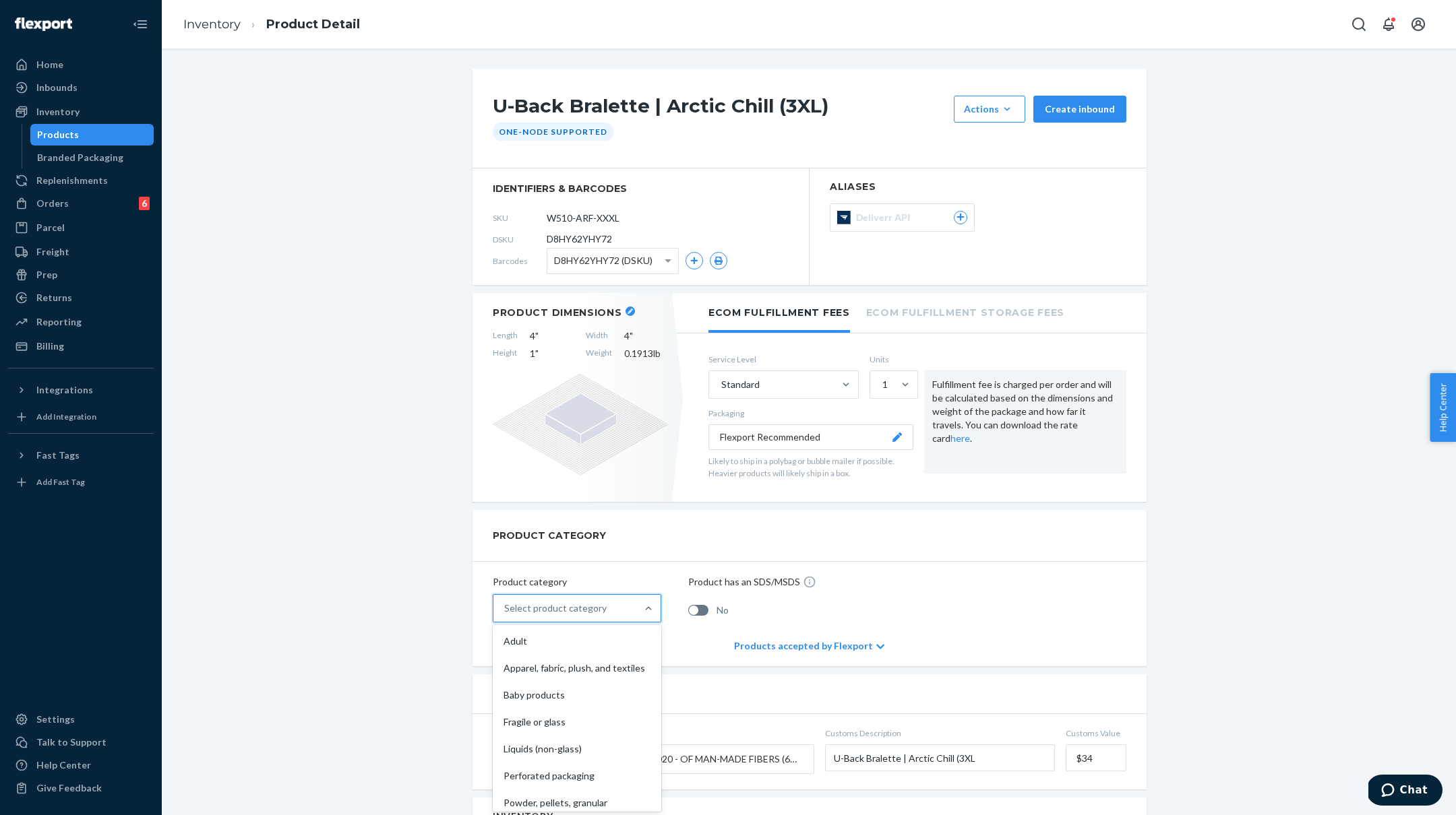
click at [558, 611] on div "Select product category" at bounding box center [555, 609] width 102 height 13
click at [506, 611] on input "option Adult focused, 1 of 10. 10 results available. Use Up and Down to choose …" at bounding box center [505, 609] width 1 height 13
click at [552, 661] on div "Apparel, fabric, plush, and textiles" at bounding box center [577, 668] width 163 height 27
click at [506, 615] on input "option Apparel, fabric, plush, and textiles focused, 2 of 10. 10 results availa…" at bounding box center [505, 609] width 1 height 13
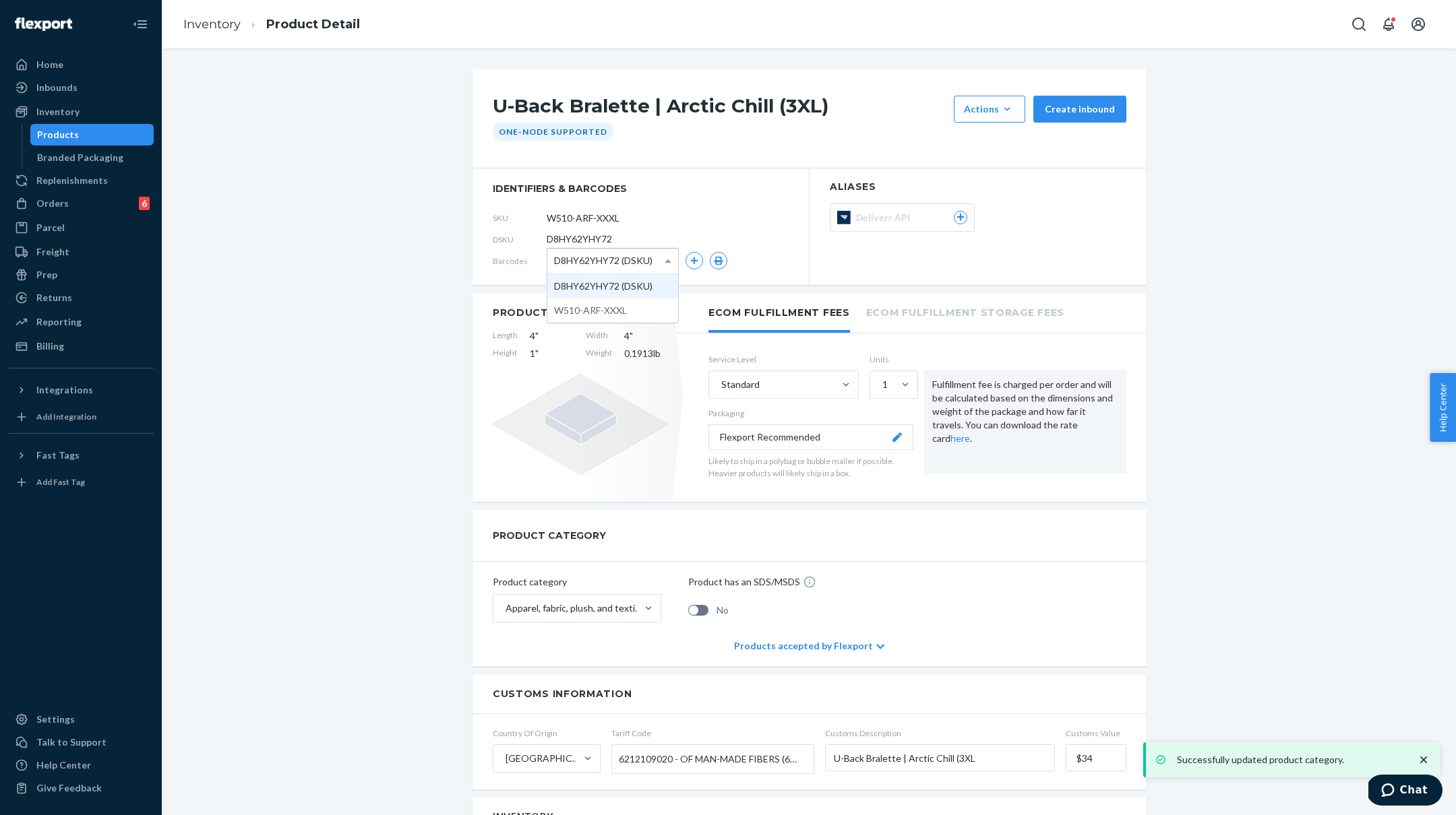
click at [670, 260] on span at bounding box center [668, 261] width 7 height 4
click at [380, 228] on div "U-Back Bralette | Arctic Chill (3XL) Actions Add components Hide Create inbound…" at bounding box center [808, 798] width 1274 height 1459
click at [205, 26] on link "Inventory" at bounding box center [212, 24] width 57 height 15
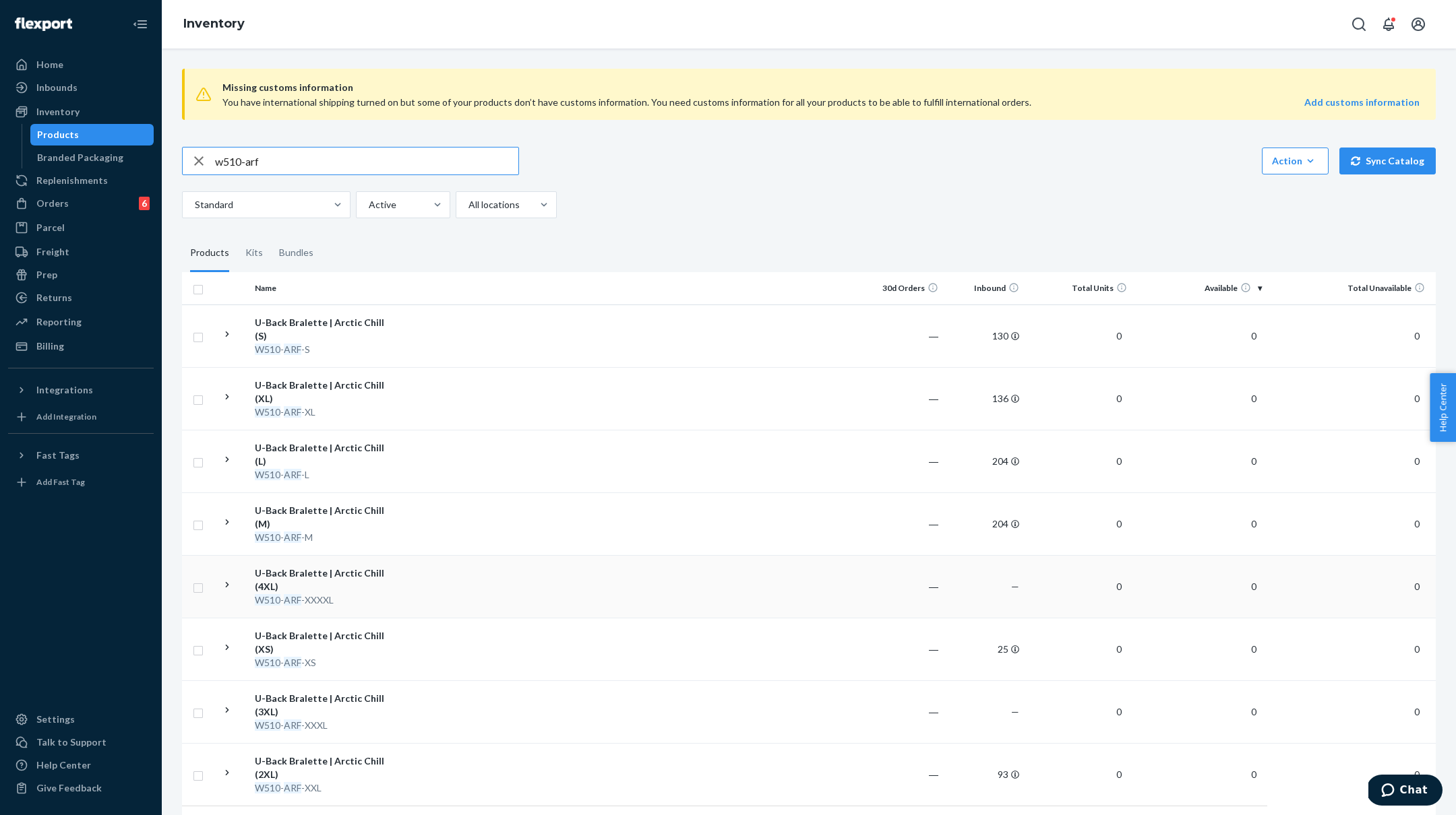
click at [401, 555] on td at bounding box center [631, 587] width 462 height 63
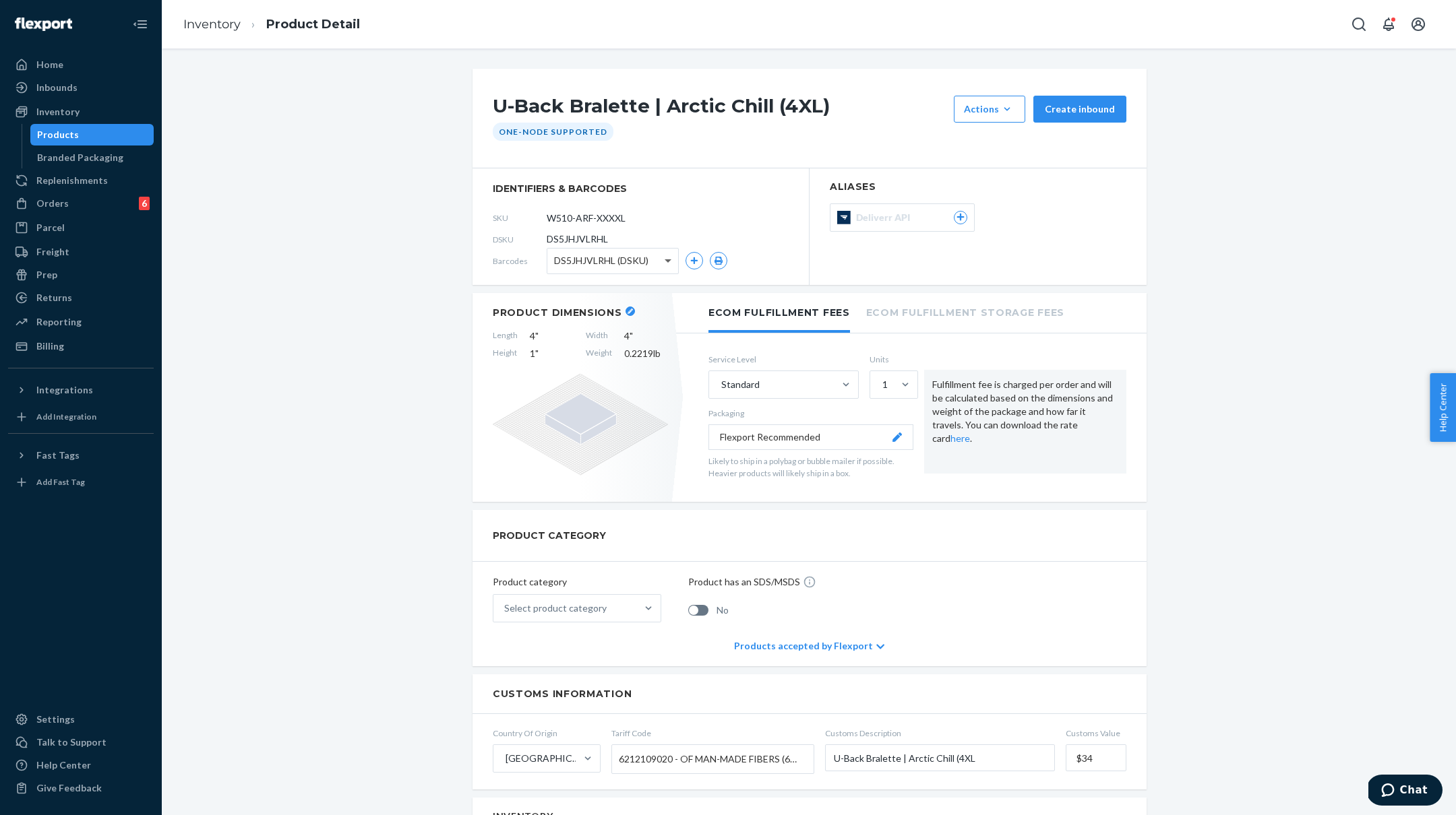
click at [666, 257] on span at bounding box center [669, 261] width 17 height 25
click at [357, 412] on div "U-Back Bralette | Arctic Chill (4XL) Actions Add components Hide Create inbound…" at bounding box center [808, 798] width 1274 height 1459
click at [533, 599] on div "Select product category" at bounding box center [565, 608] width 143 height 27
click at [506, 602] on input "Select product category" at bounding box center [505, 609] width 1 height 13
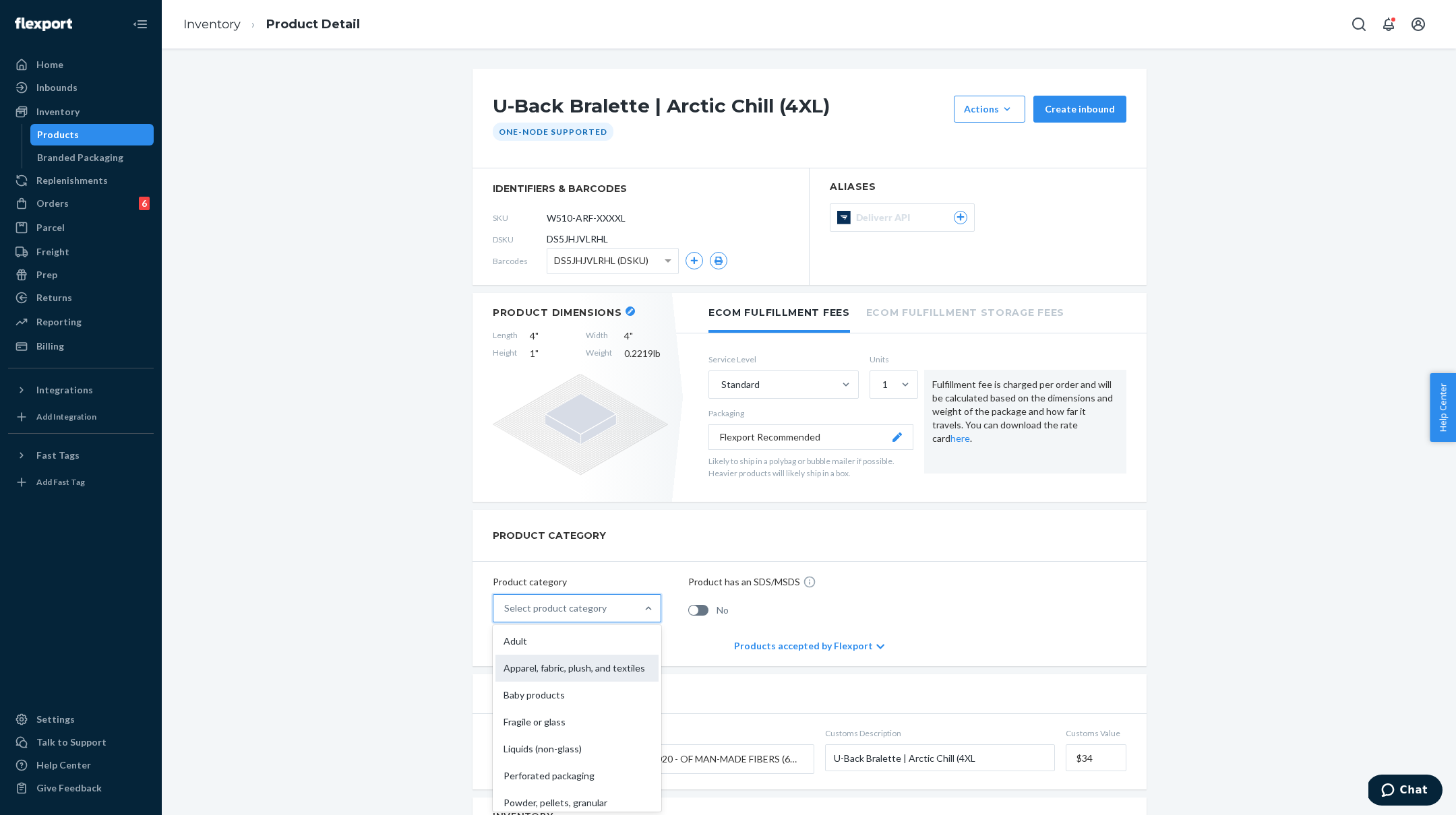
click at [536, 665] on div "Apparel, fabric, plush, and textiles" at bounding box center [577, 668] width 163 height 27
click at [506, 615] on input "option Apparel, fabric, plush, and textiles focused, 2 of 10. 10 results availa…" at bounding box center [505, 609] width 1 height 13
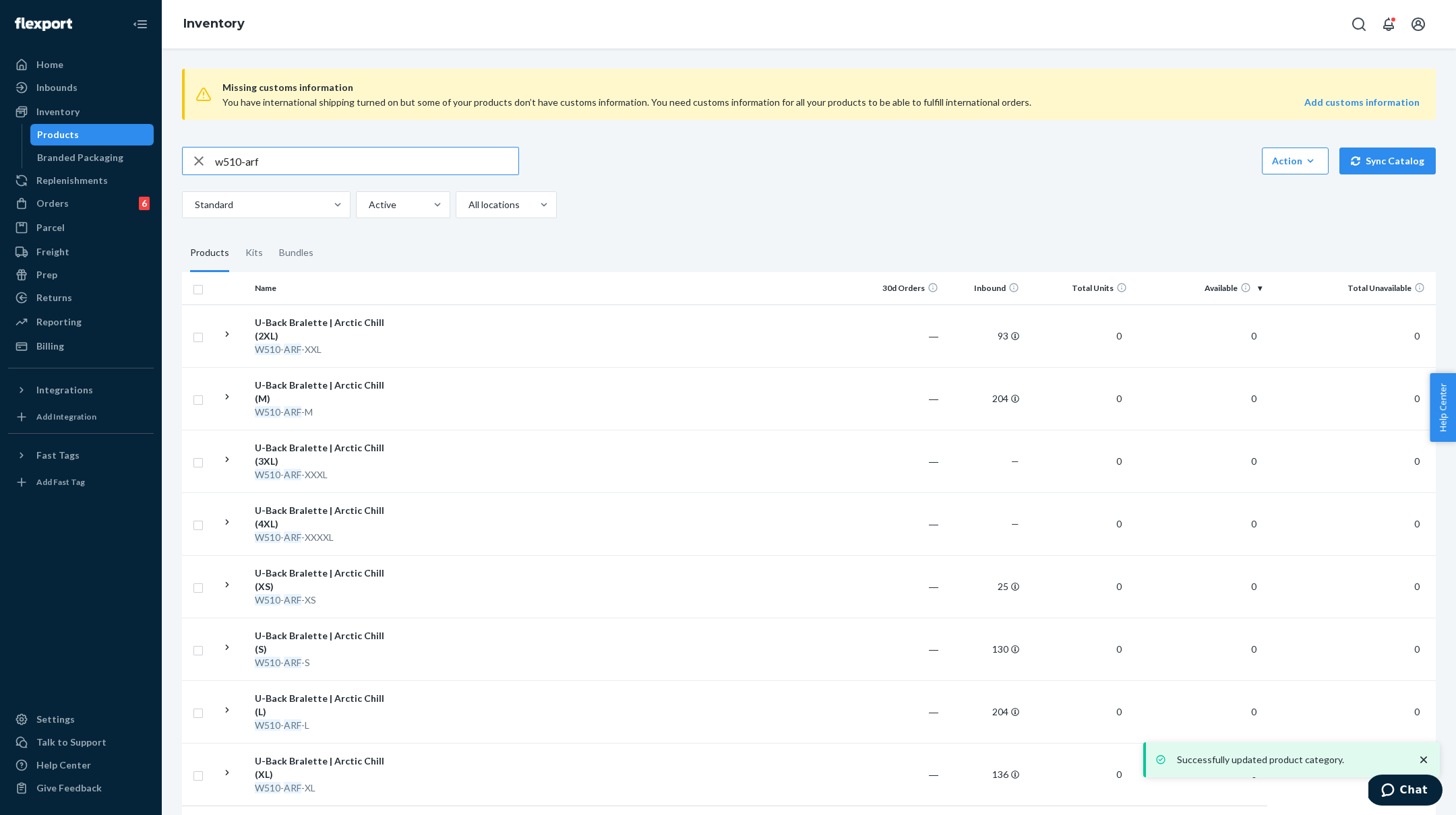
drag, startPoint x: 345, startPoint y: 163, endPoint x: 185, endPoint y: 163, distance: 160.0
click at [185, 163] on div "w510-arf" at bounding box center [350, 161] width 336 height 27
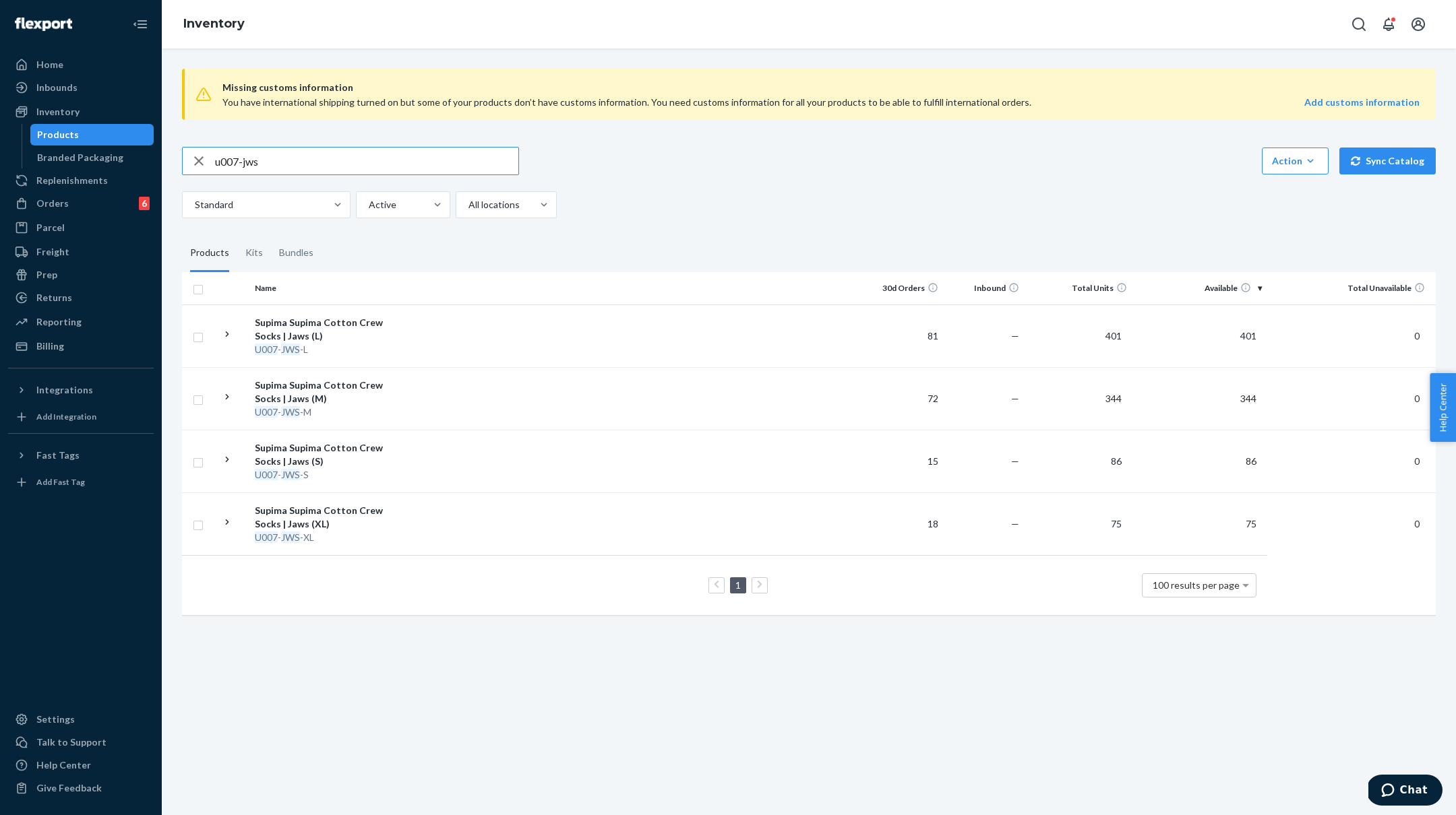
click at [234, 162] on input "u007-jws" at bounding box center [367, 161] width 304 height 27
click at [238, 164] on input "u008-jws" at bounding box center [367, 161] width 304 height 27
type input "u007-jws"
click at [392, 475] on div "U007 - JWS -S" at bounding box center [325, 475] width 141 height 13
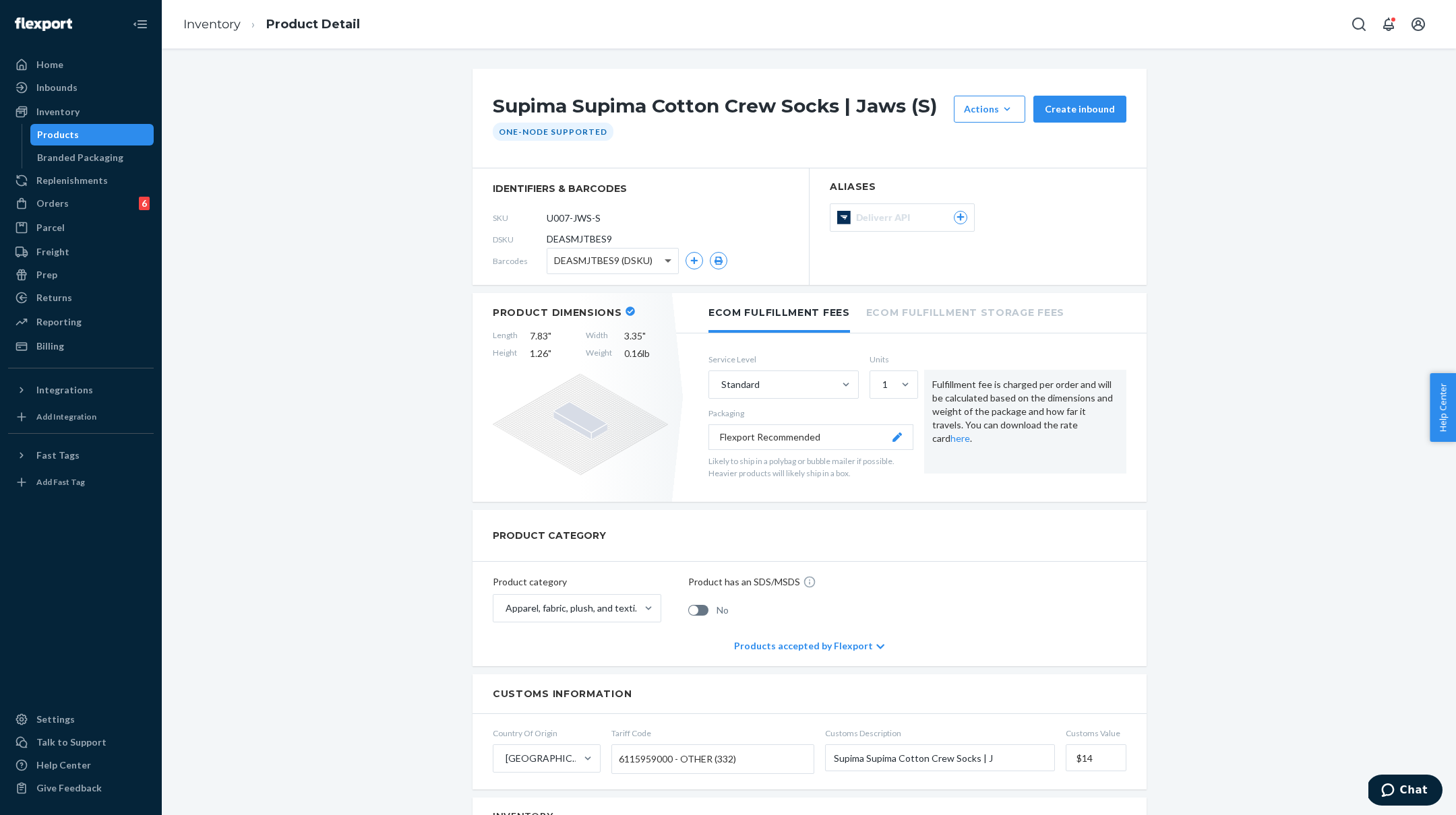
click at [671, 263] on span at bounding box center [669, 261] width 17 height 25
click at [221, 25] on link "Inventory" at bounding box center [212, 24] width 57 height 15
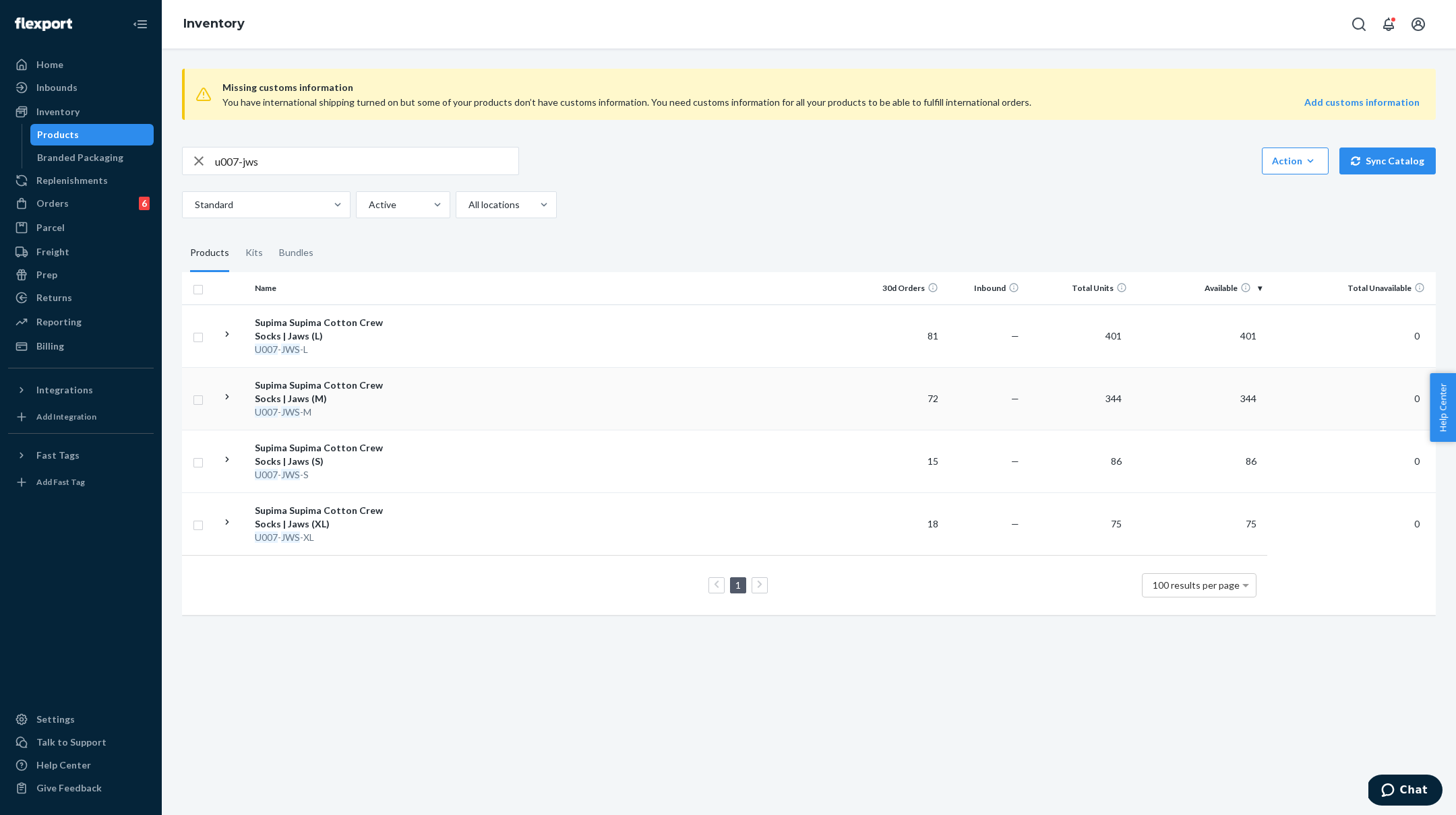
click at [385, 412] on div "U007 - JWS -M" at bounding box center [325, 412] width 141 height 13
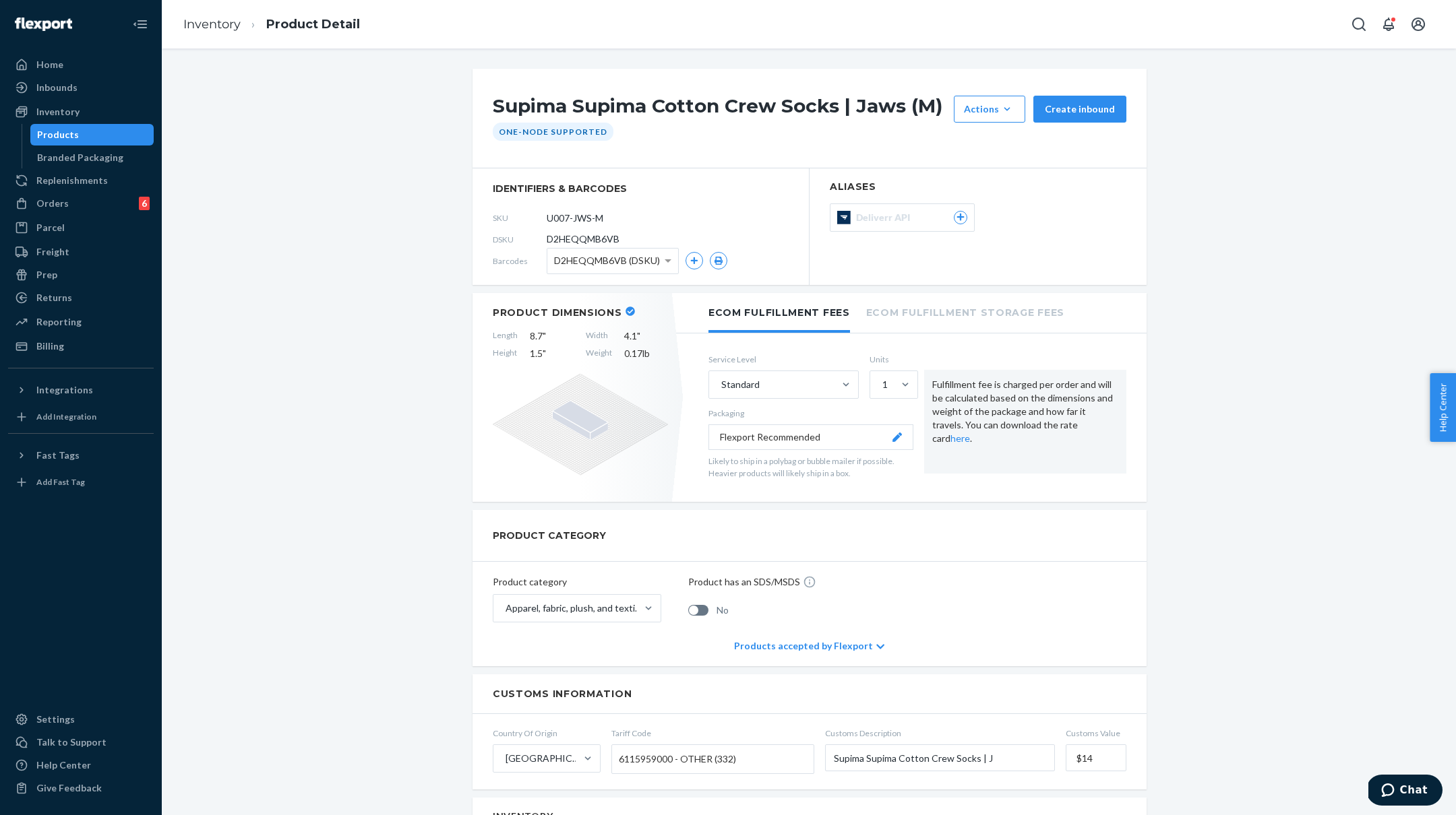
click at [658, 262] on span "D2HEQQMB6VB (DSKU)" at bounding box center [606, 260] width 106 height 23
click at [222, 24] on link "Inventory" at bounding box center [212, 24] width 57 height 15
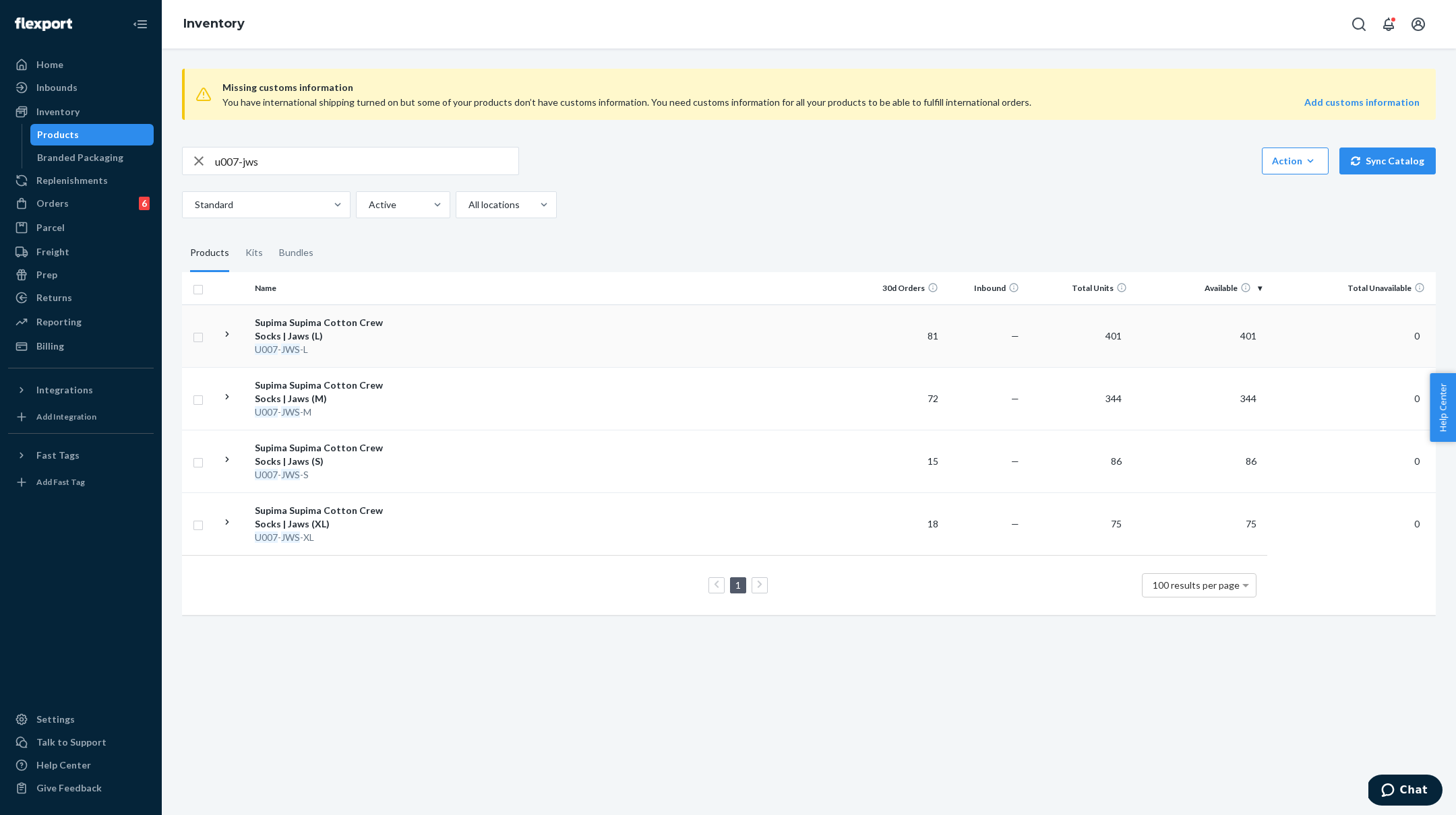
click at [390, 337] on div "Supima Supima Cotton Crew Socks | Jaws (L)" at bounding box center [325, 329] width 141 height 27
click at [357, 330] on div "Supima Supima Cotton Ankle Socks | Jaws (M)" at bounding box center [325, 329] width 141 height 27
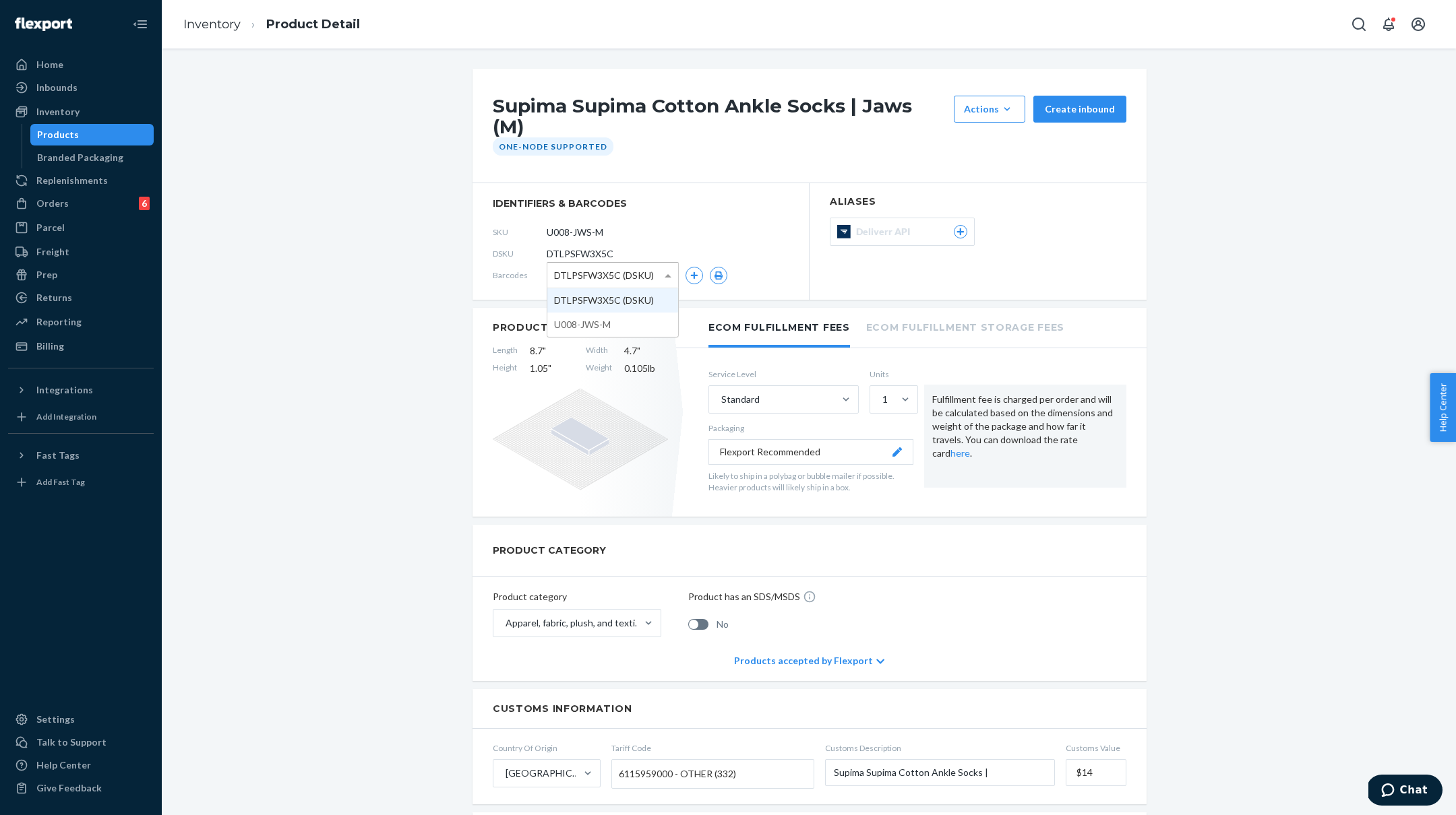
click at [666, 263] on span at bounding box center [669, 275] width 17 height 25
click at [212, 23] on link "Inventory" at bounding box center [212, 24] width 57 height 15
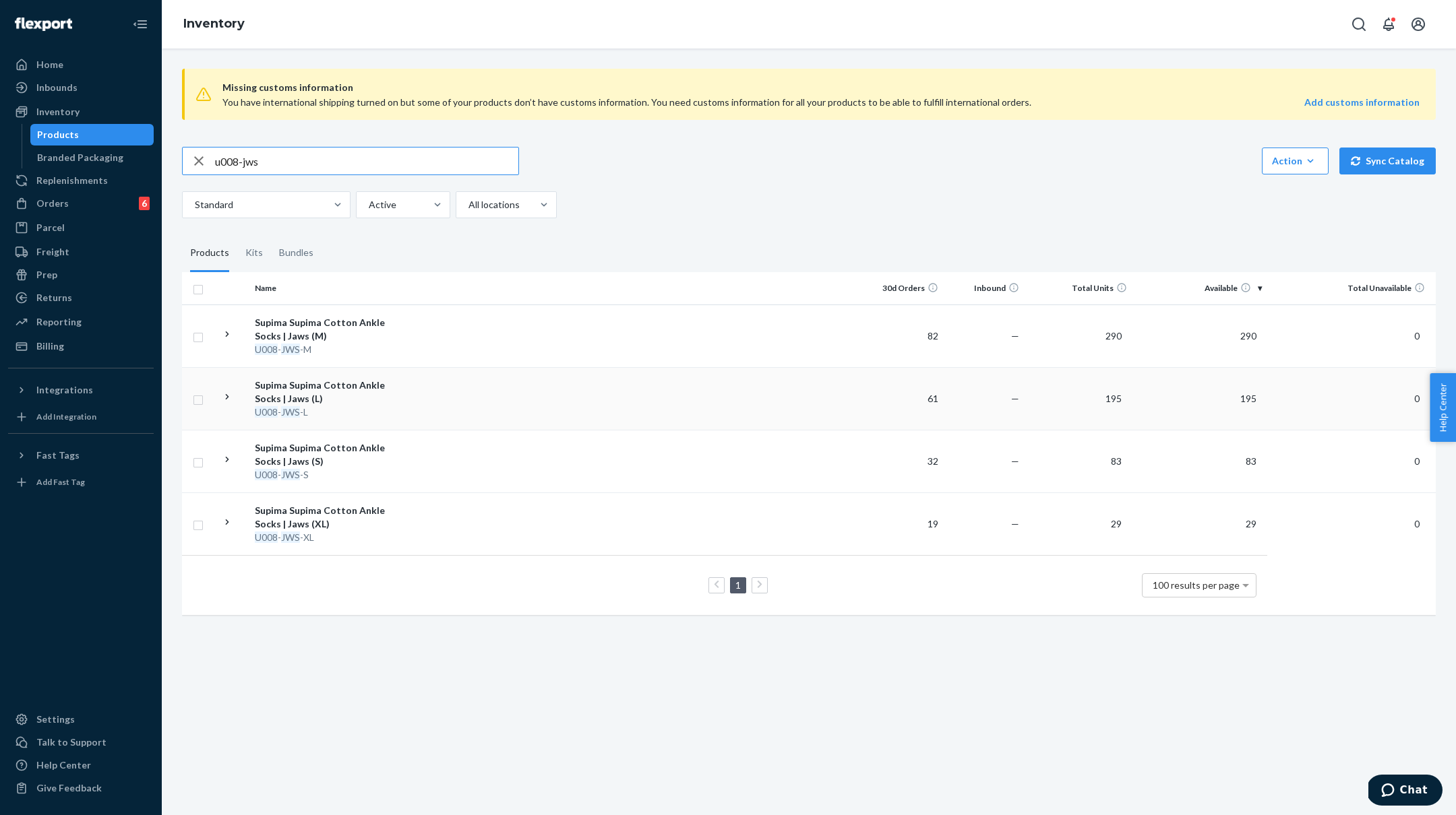
click at [361, 389] on div "Supima Supima Cotton Ankle Socks | Jaws (L)" at bounding box center [325, 392] width 141 height 27
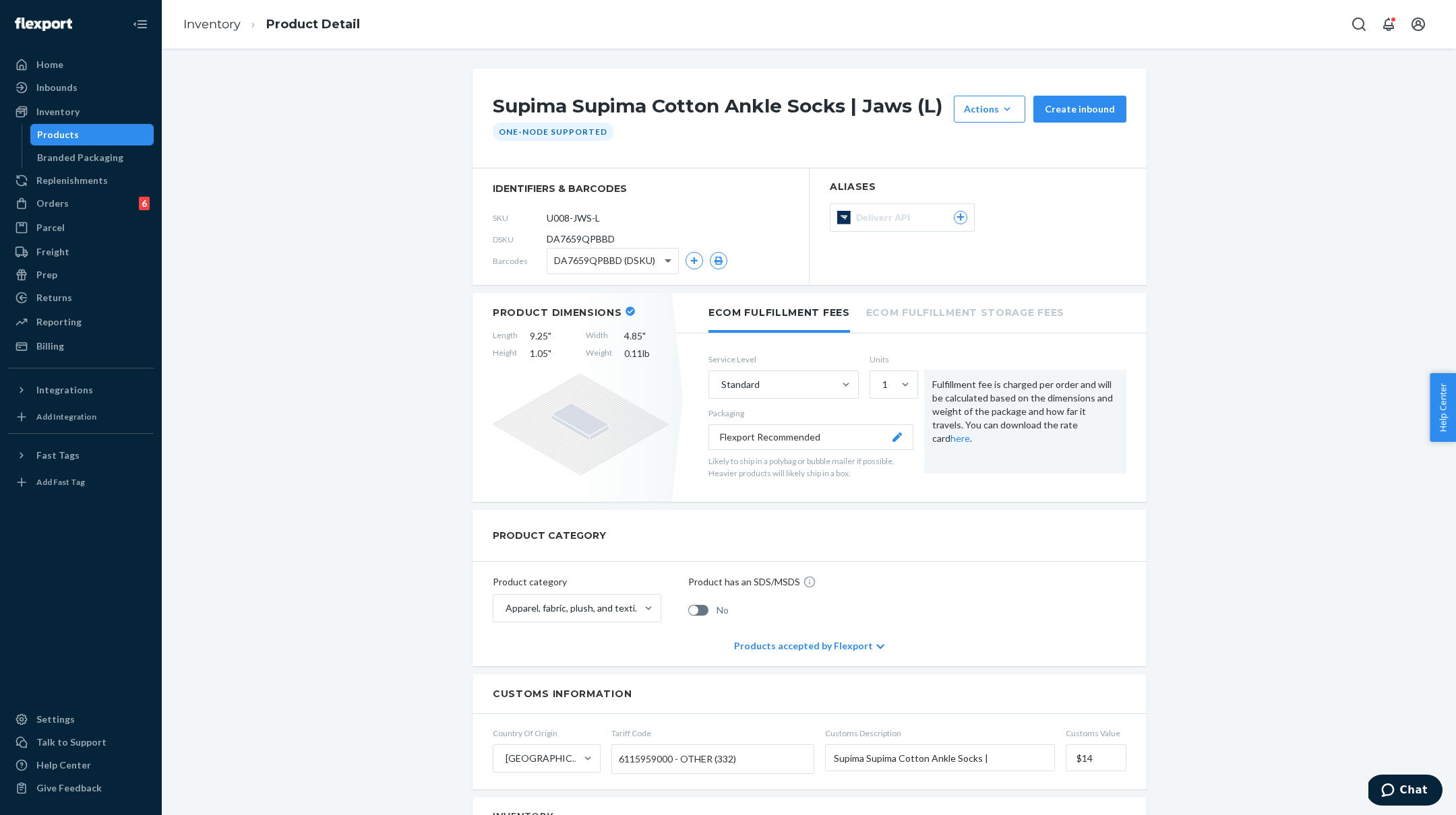
click at [665, 260] on span at bounding box center [668, 262] width 7 height 4
click at [228, 27] on link "Inventory" at bounding box center [212, 24] width 57 height 15
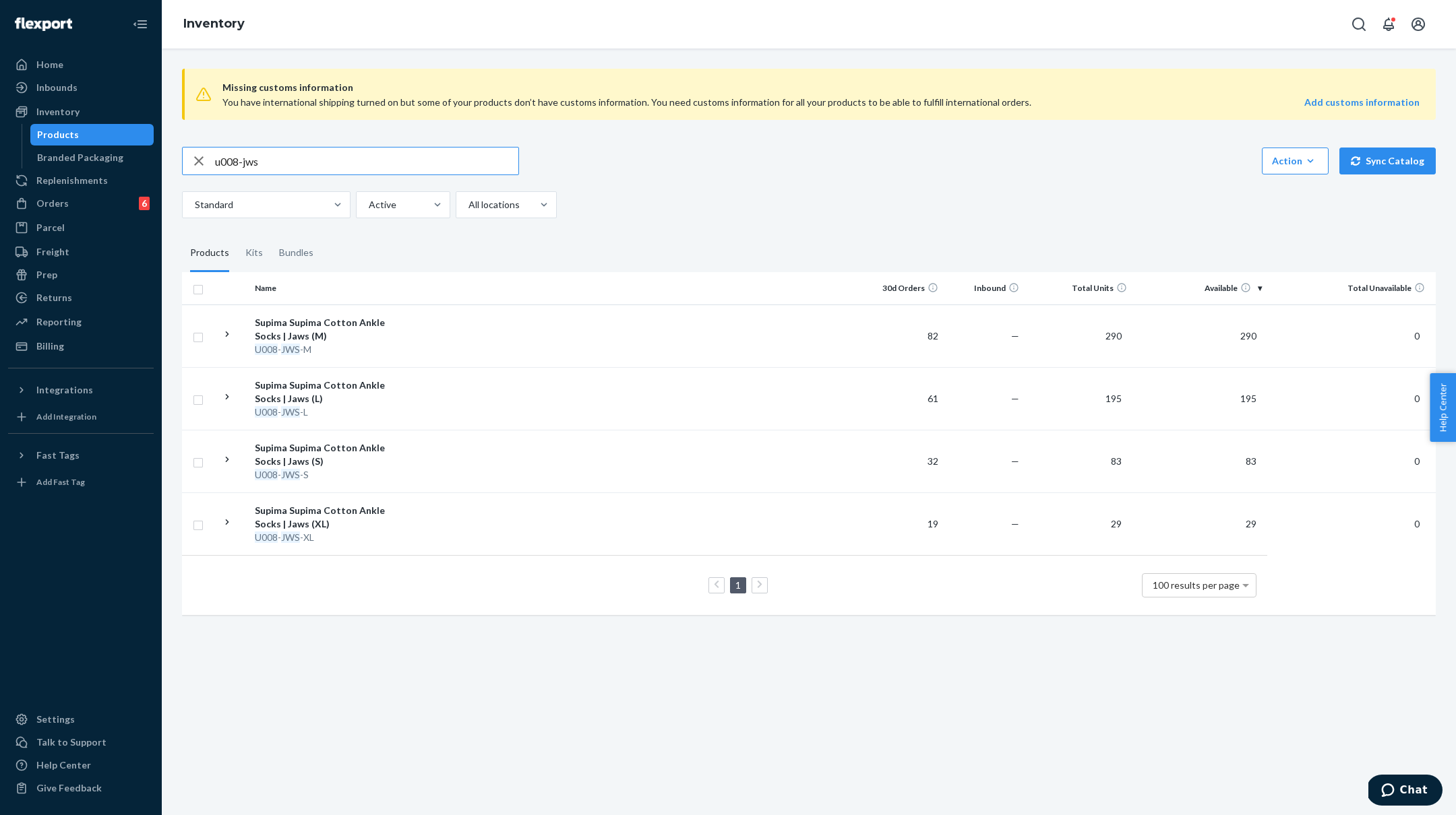
click at [234, 159] on input "u008-jws" at bounding box center [367, 161] width 304 height 27
type input "u009-jws"
click at [355, 466] on div "Supima Supima Cotton Quarter Sock | Jaws (S)" at bounding box center [325, 455] width 141 height 27
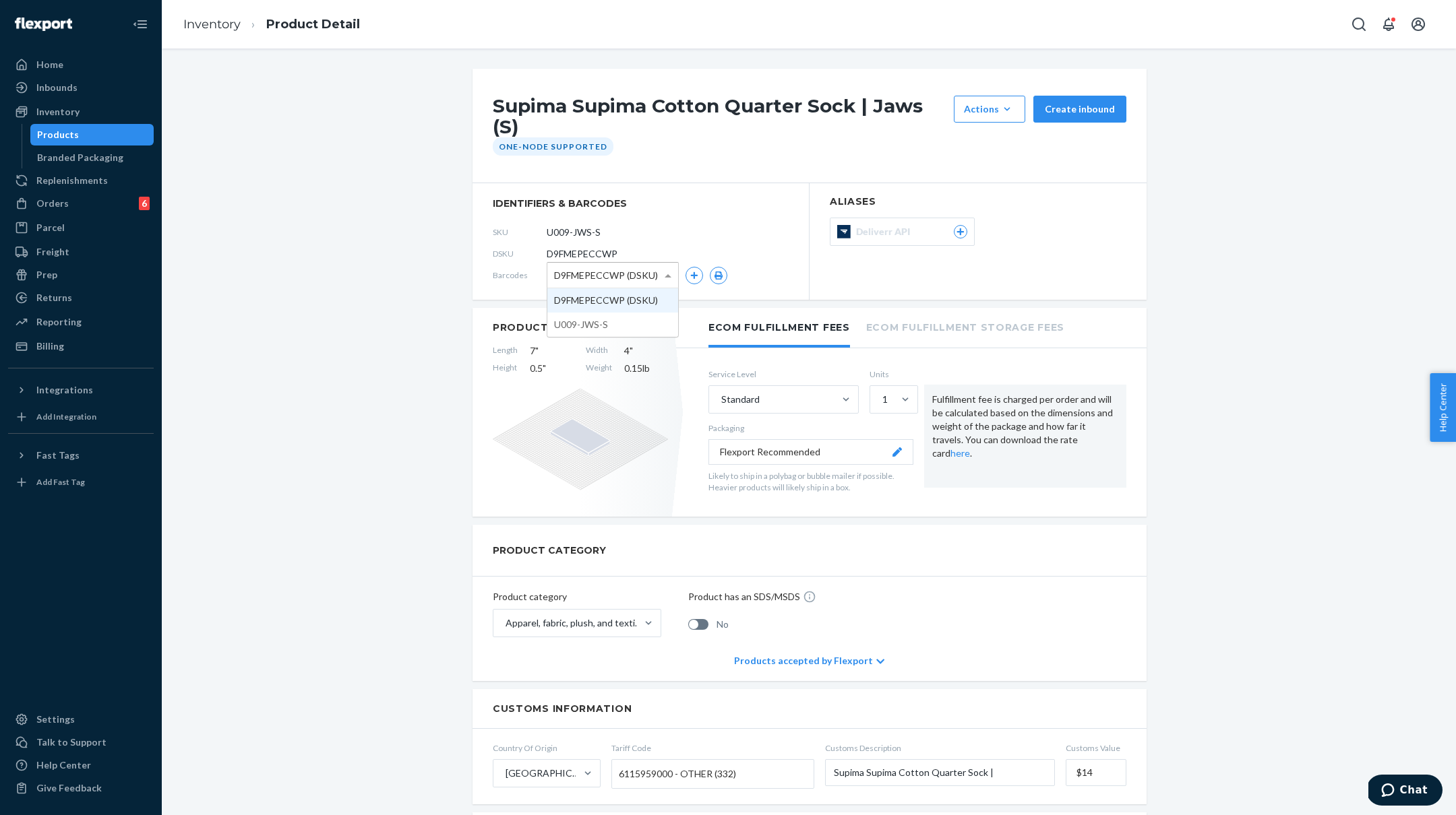
click at [664, 263] on span at bounding box center [669, 275] width 17 height 25
click at [226, 28] on link "Inventory" at bounding box center [212, 24] width 57 height 15
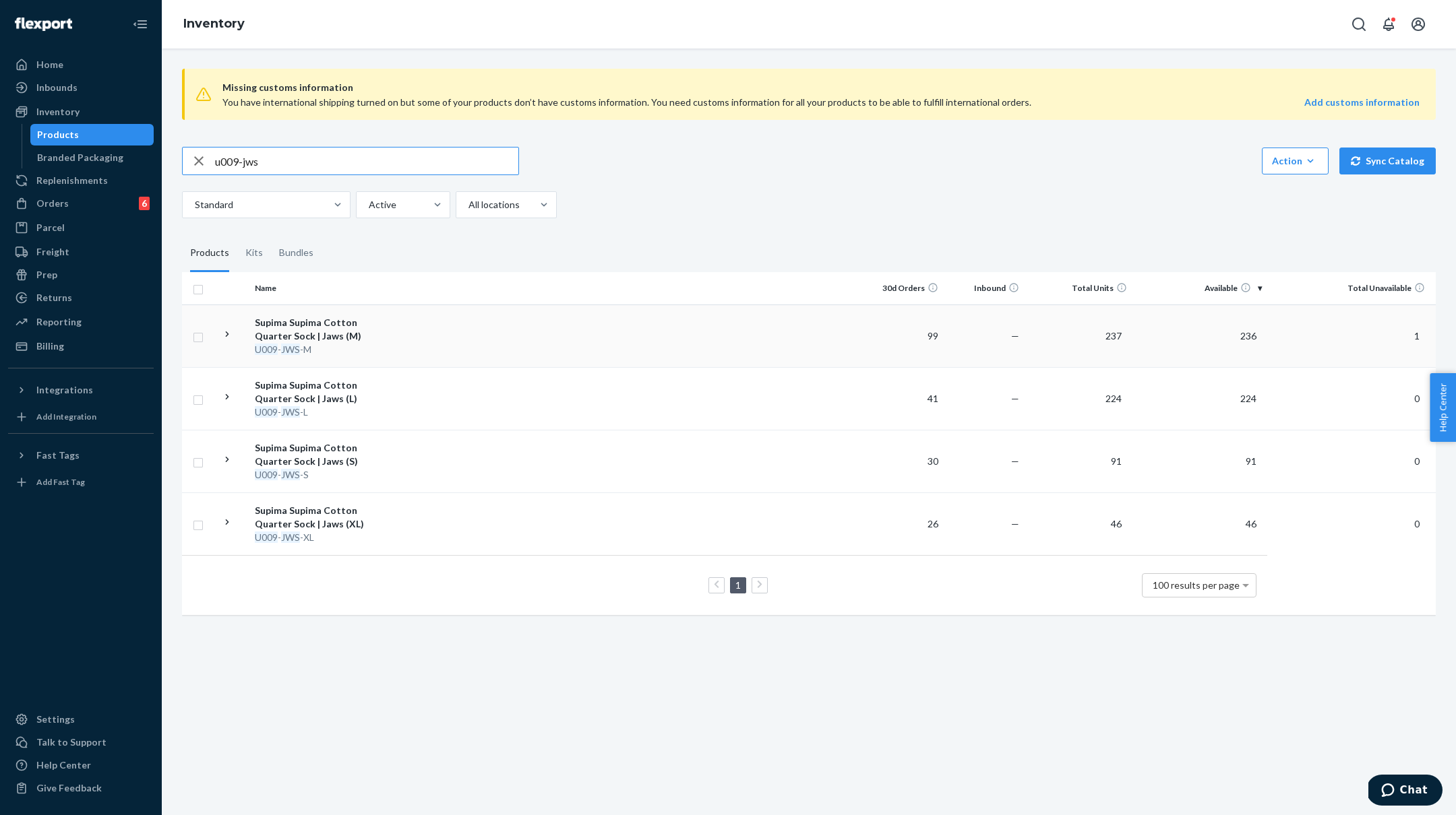
click at [309, 344] on div "U009 - JWS -M" at bounding box center [325, 349] width 141 height 13
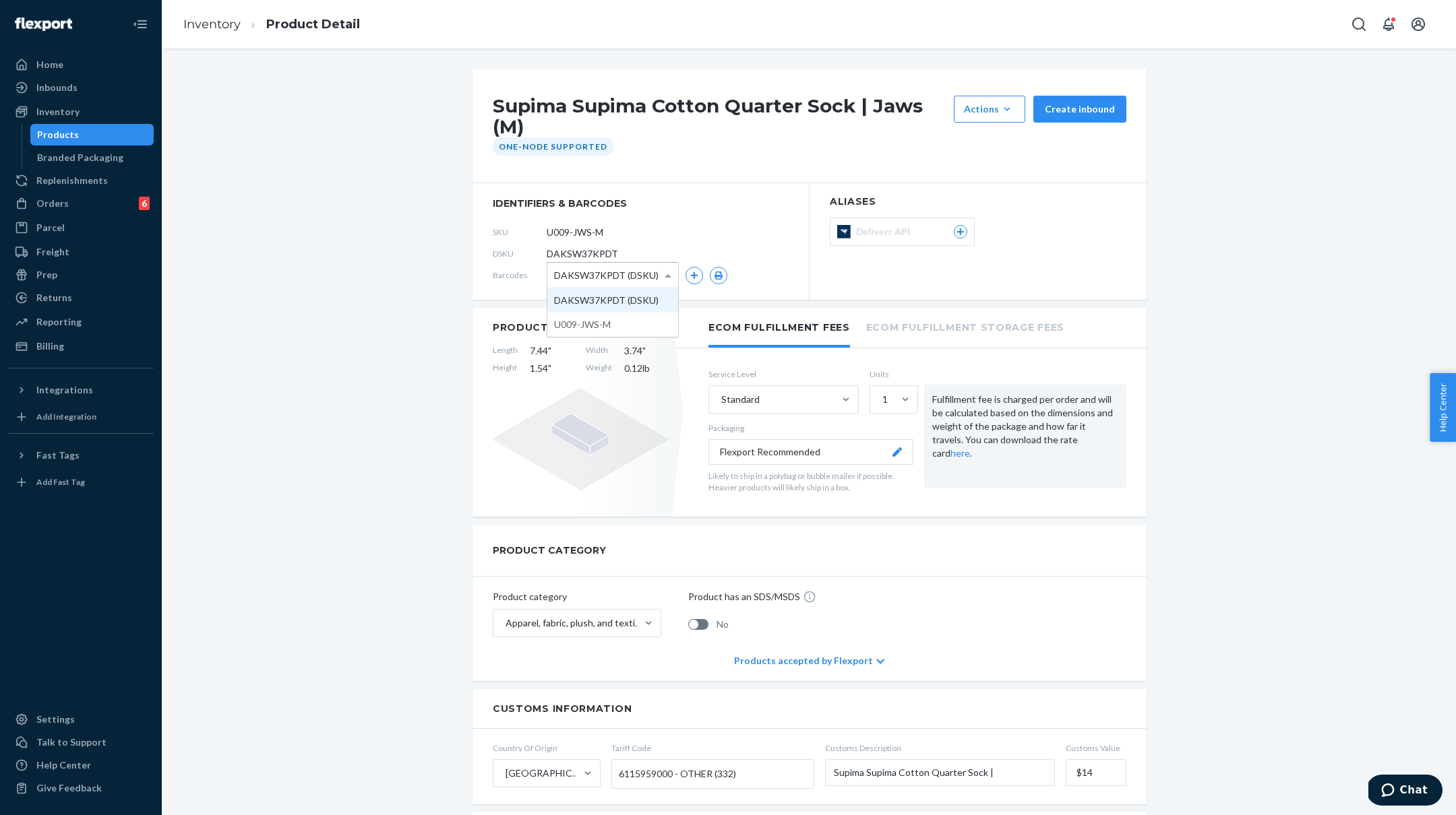
click at [669, 277] on span at bounding box center [669, 275] width 17 height 25
click at [216, 27] on link "Inventory" at bounding box center [212, 24] width 57 height 15
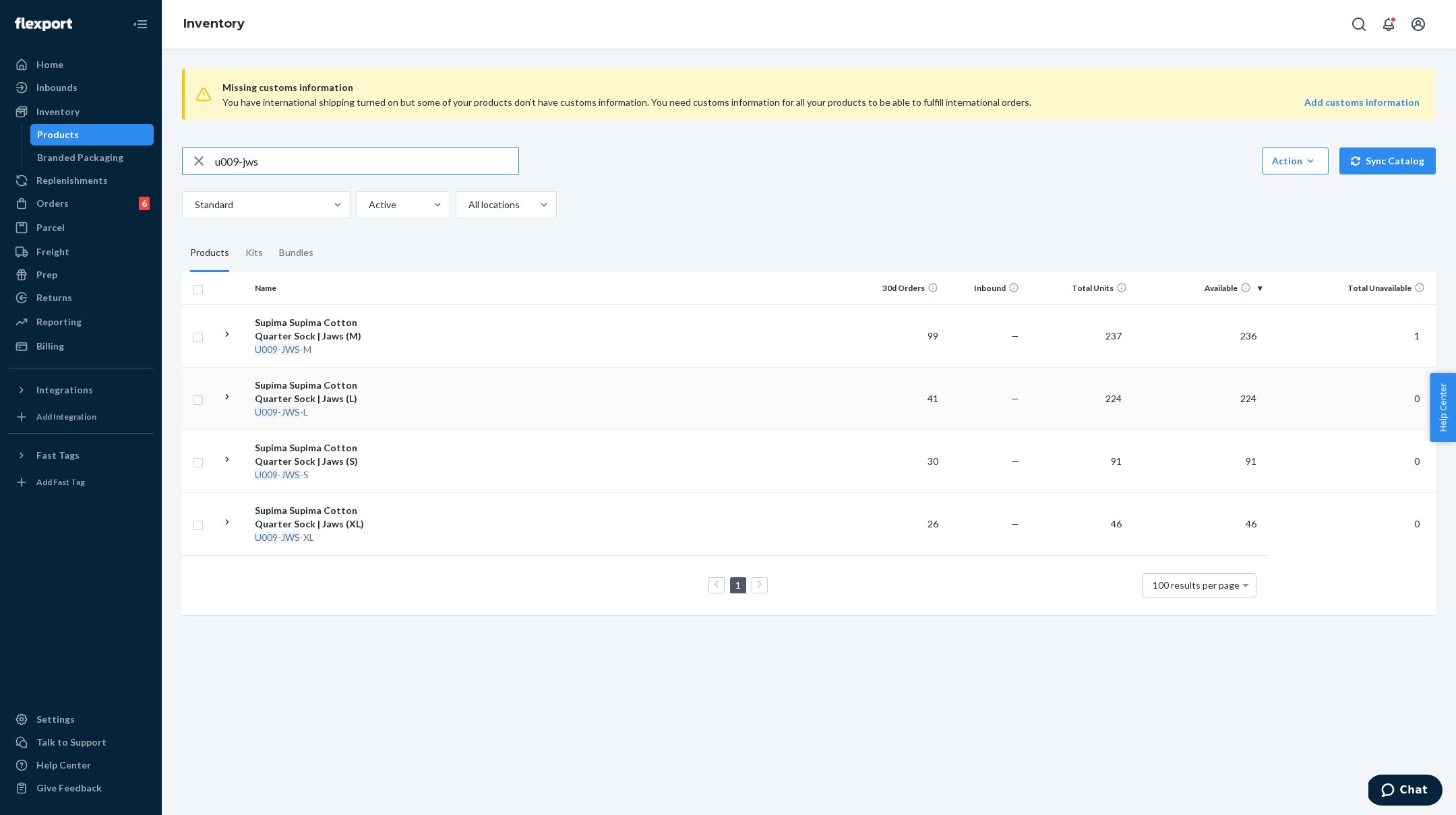
click at [328, 411] on div "U009 - JWS -L" at bounding box center [325, 412] width 141 height 13
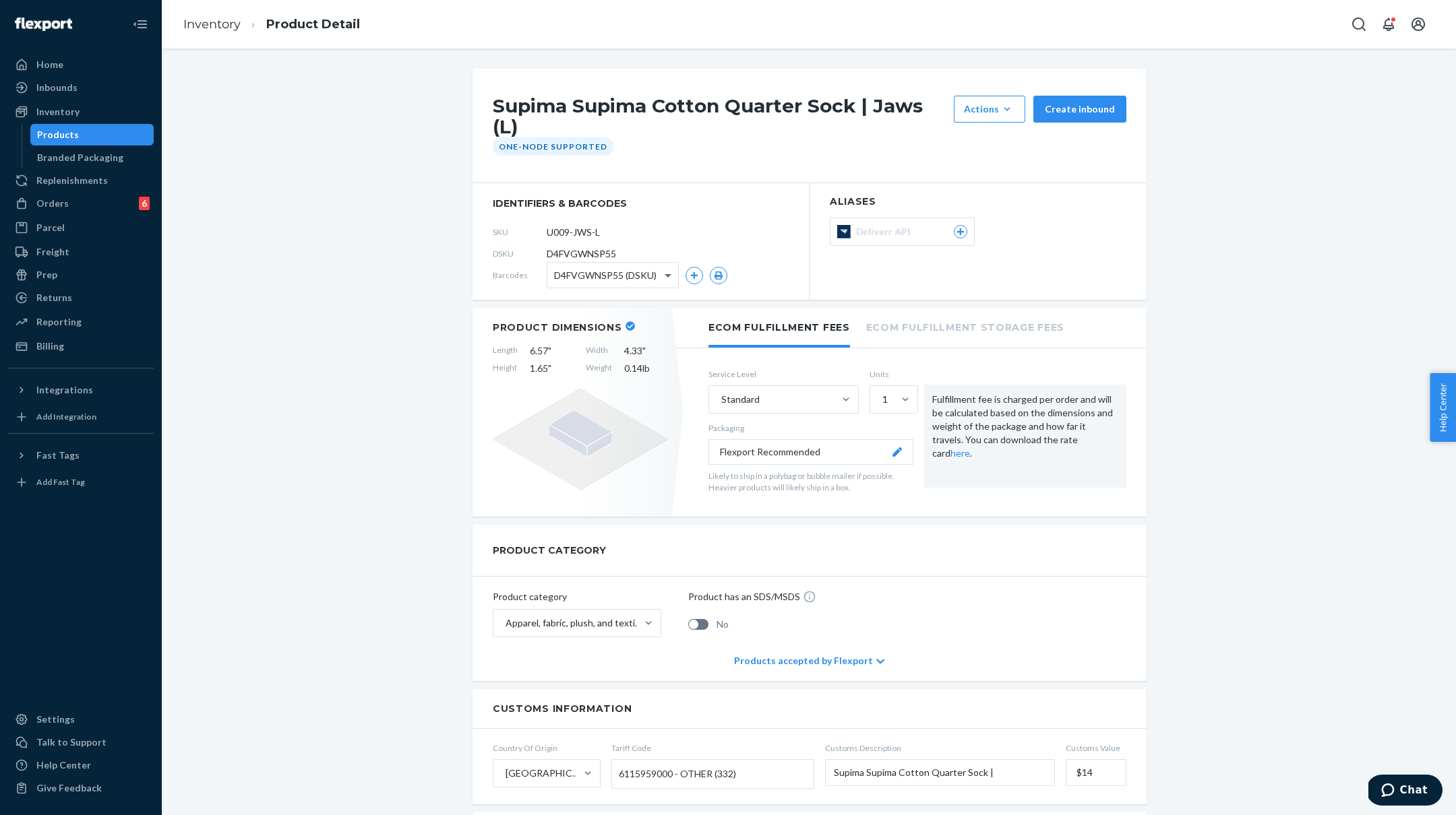
click at [667, 274] on span at bounding box center [668, 277] width 7 height 4
click at [209, 22] on link "Inventory" at bounding box center [212, 24] width 57 height 15
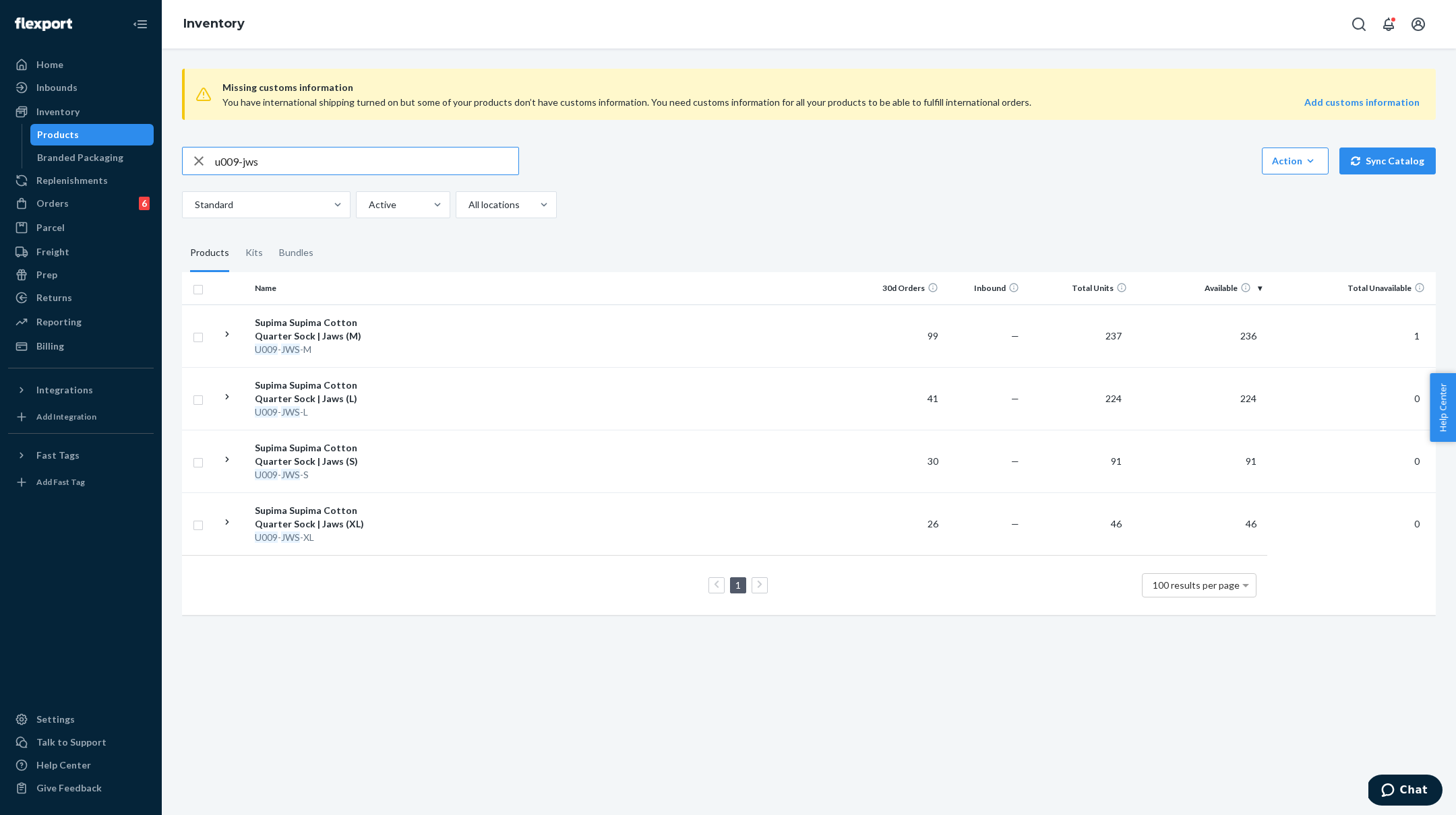
click at [247, 162] on input "u009-jws" at bounding box center [367, 161] width 304 height 27
type input "u009-jft"
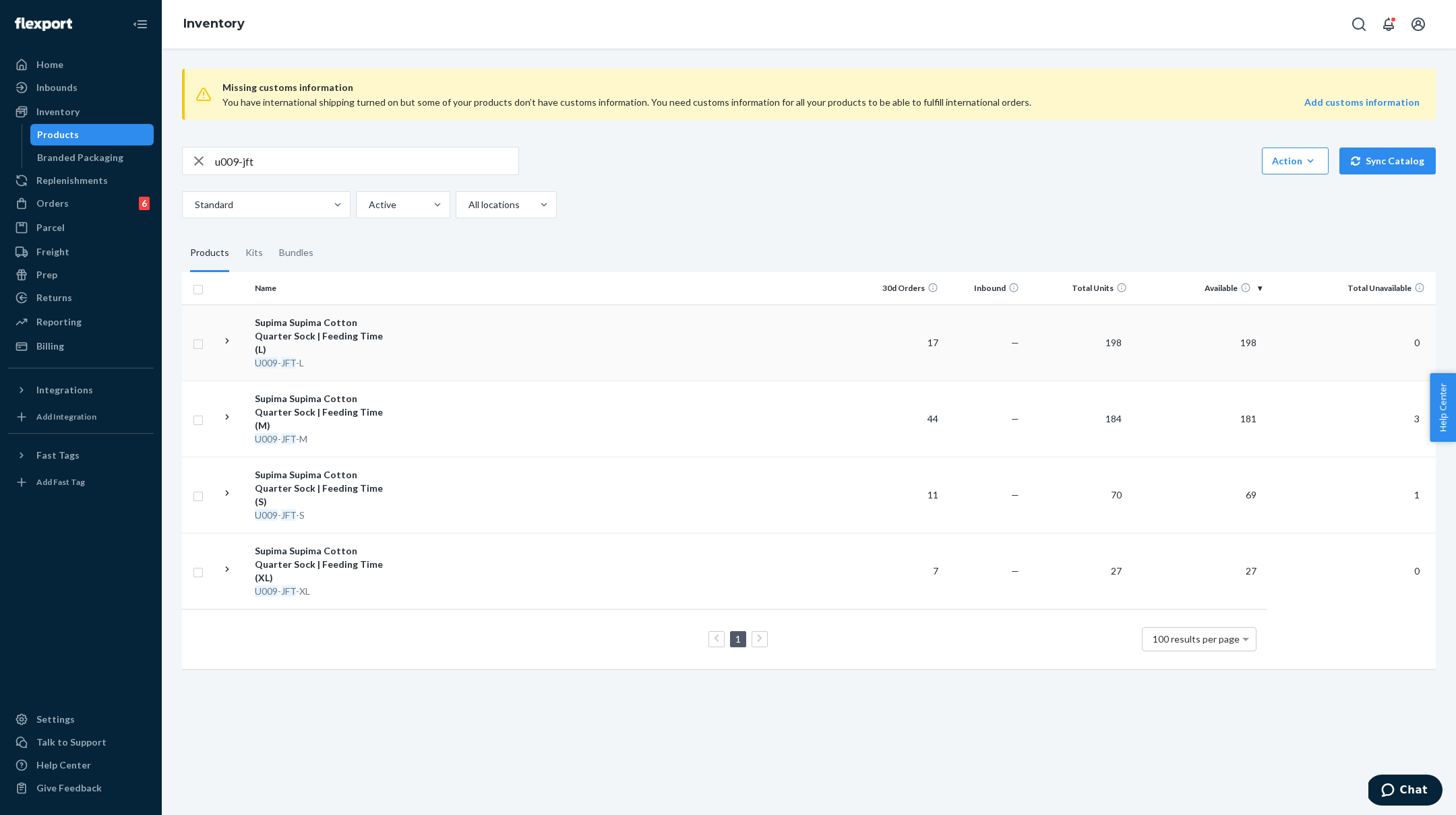
click at [355, 357] on div "U009 - JFT -L" at bounding box center [325, 363] width 141 height 13
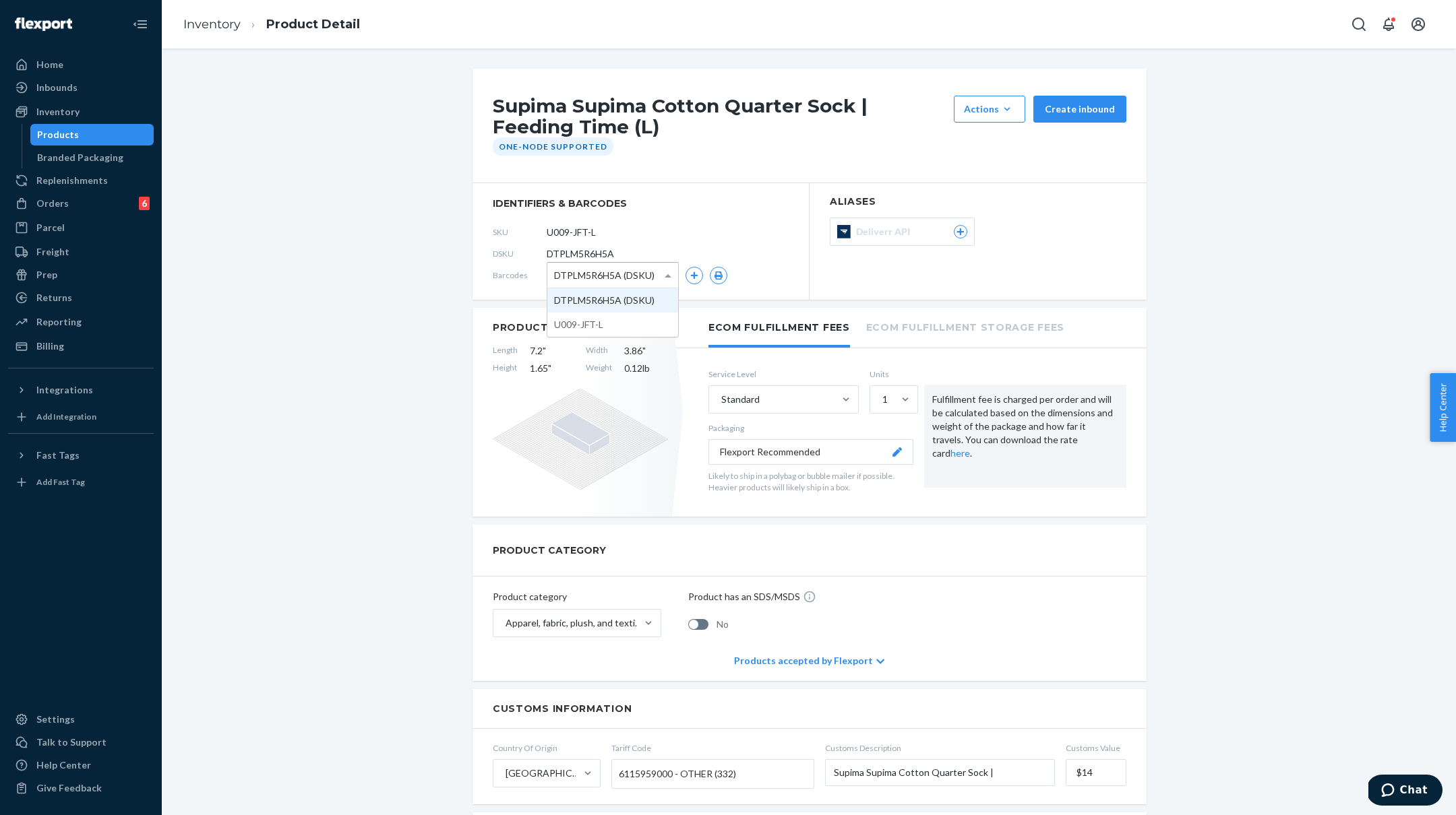
click at [663, 269] on span at bounding box center [669, 275] width 17 height 25
